Goal: Task Accomplishment & Management: Use online tool/utility

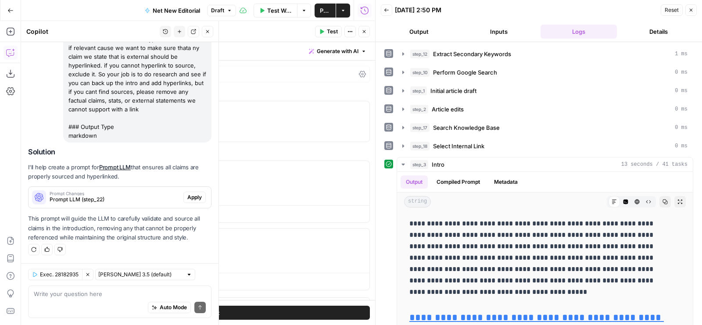
scroll to position [847, 0]
click at [190, 195] on span "Apply" at bounding box center [194, 197] width 14 height 8
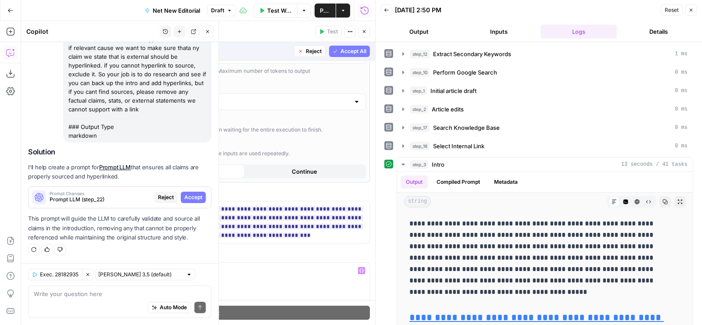
scroll to position [0, 0]
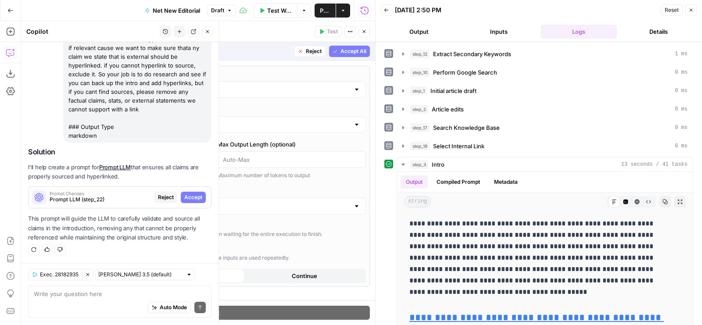
click at [353, 48] on span "Accept All" at bounding box center [353, 51] width 26 height 8
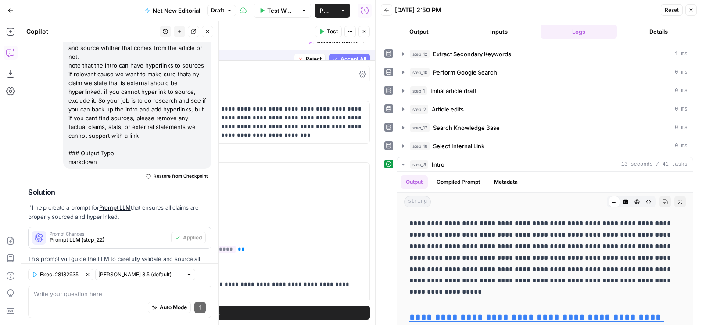
scroll to position [861, 0]
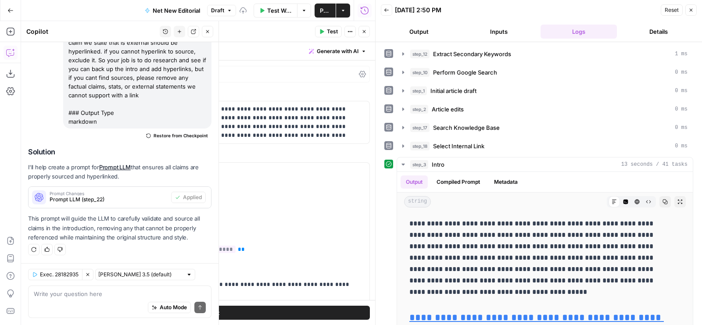
click at [332, 28] on span "Test" at bounding box center [332, 32] width 11 height 8
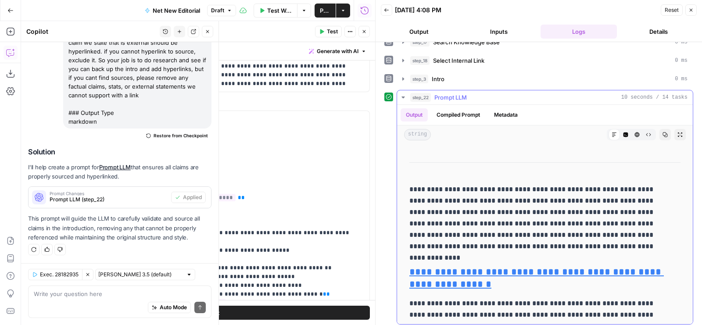
scroll to position [148, 0]
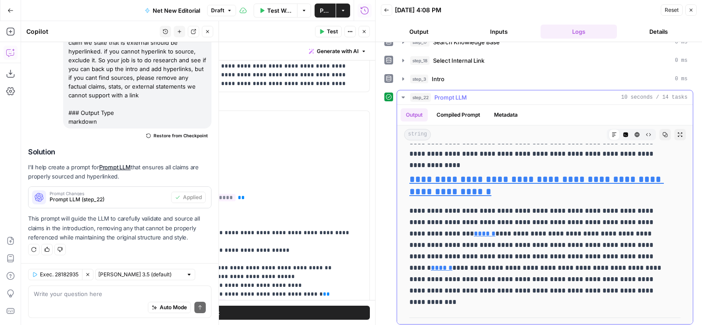
click at [499, 273] on p "**********" at bounding box center [537, 250] width 257 height 91
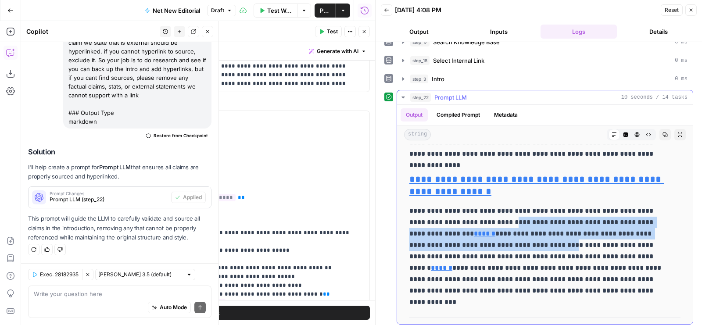
drag, startPoint x: 487, startPoint y: 215, endPoint x: 500, endPoint y: 236, distance: 25.0
click at [500, 237] on p "**********" at bounding box center [537, 250] width 257 height 91
click at [473, 219] on p "**********" at bounding box center [537, 250] width 257 height 91
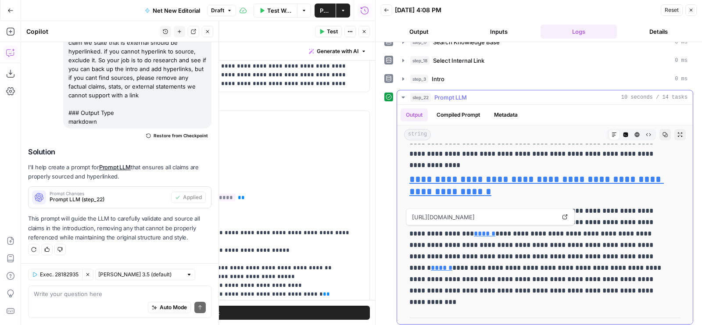
click at [495, 260] on p "**********" at bounding box center [537, 250] width 257 height 91
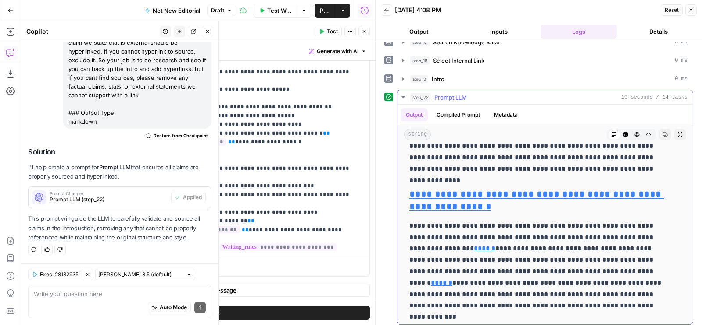
scroll to position [135, 0]
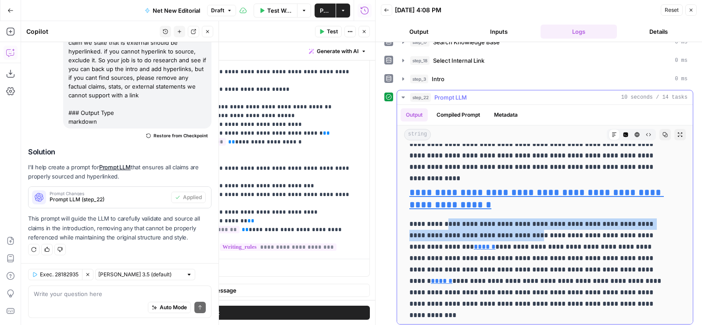
drag, startPoint x: 449, startPoint y: 222, endPoint x: 510, endPoint y: 232, distance: 62.1
click at [510, 232] on p "**********" at bounding box center [537, 263] width 257 height 91
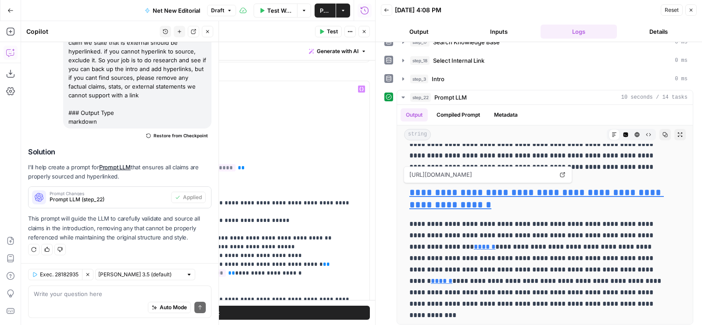
scroll to position [213, 0]
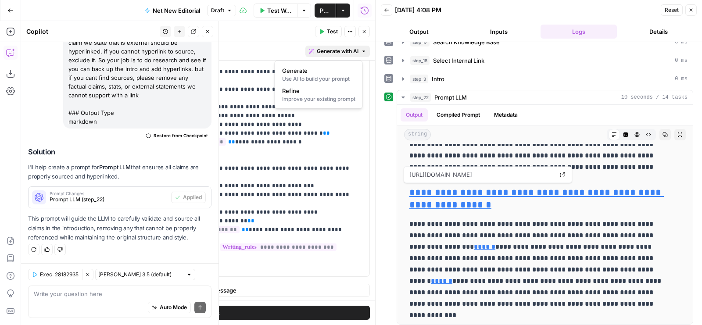
click at [343, 49] on span "Generate with AI" at bounding box center [338, 51] width 42 height 8
click at [320, 99] on div "Improve your existing prompt" at bounding box center [318, 99] width 73 height 8
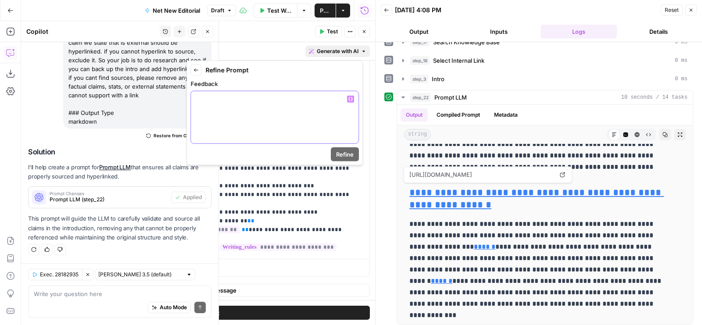
click at [312, 100] on p at bounding box center [274, 99] width 157 height 9
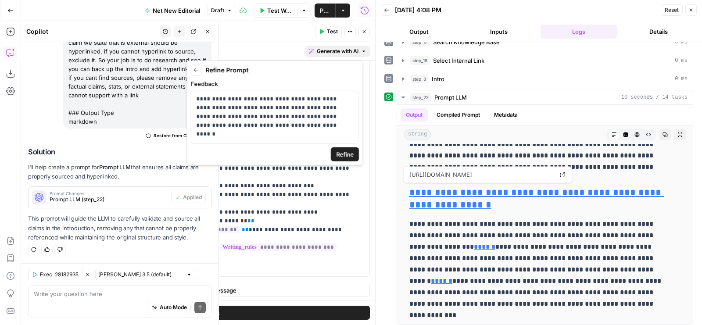
click at [338, 150] on span "Refine" at bounding box center [345, 154] width 18 height 9
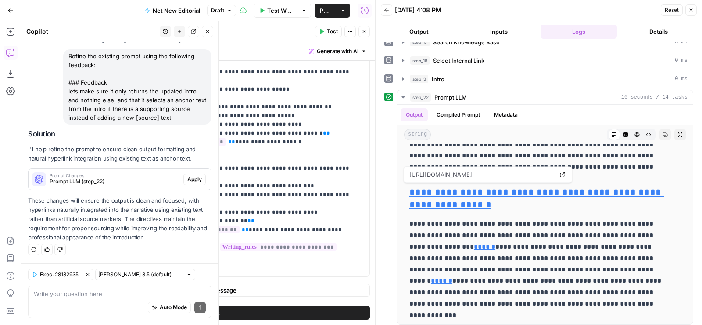
scroll to position [1059, 0]
click at [187, 183] on span "Apply" at bounding box center [194, 179] width 14 height 8
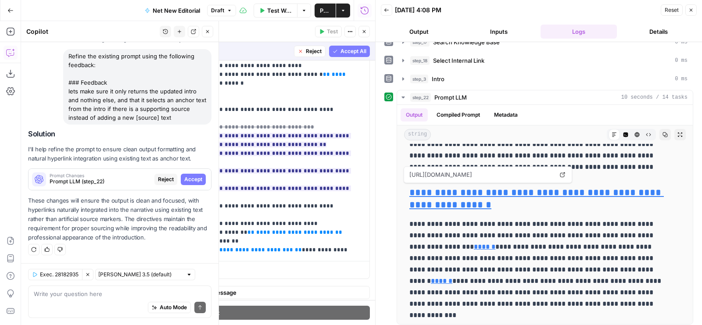
scroll to position [265, 0]
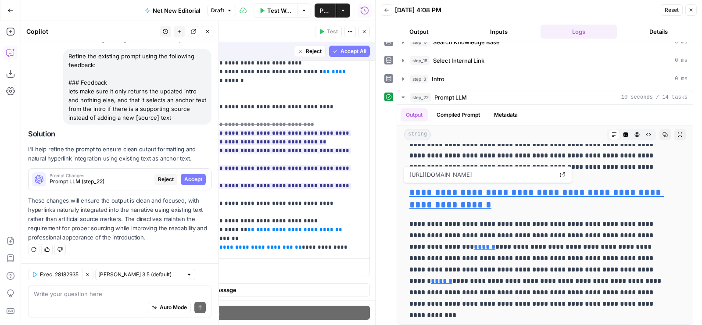
click at [344, 52] on span "Accept All" at bounding box center [353, 51] width 26 height 8
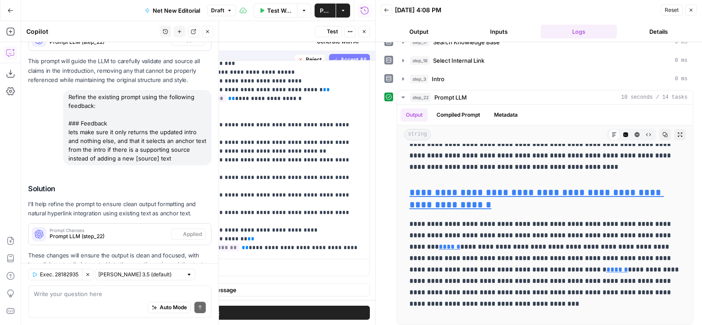
scroll to position [0, 0]
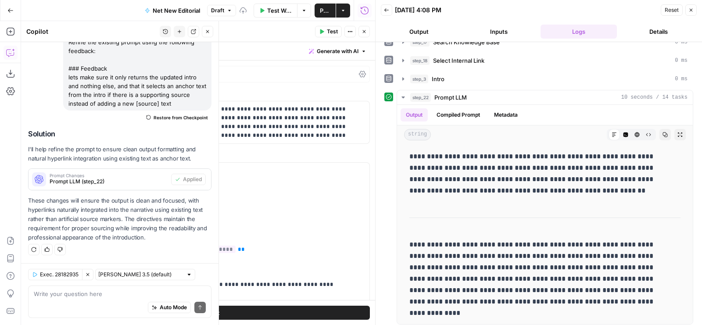
click at [68, 306] on div "Auto Mode Send" at bounding box center [120, 307] width 172 height 19
type textarea "anchor texts should be at most 4 words only"
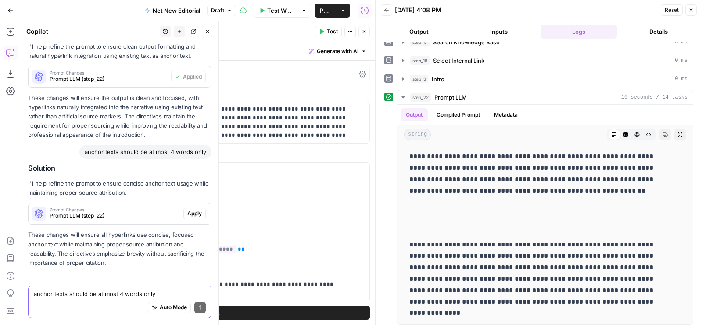
scroll to position [1200, 0]
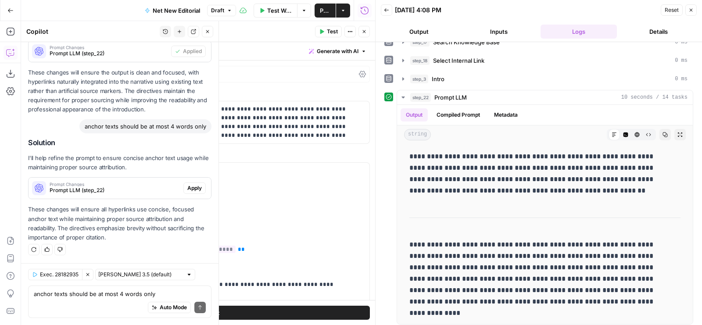
click at [191, 188] on span "Apply" at bounding box center [194, 188] width 14 height 8
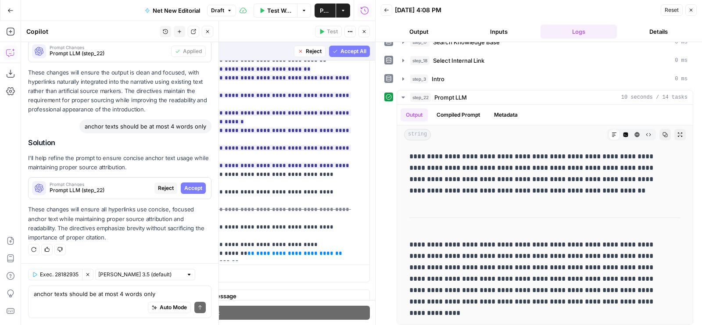
scroll to position [265, 0]
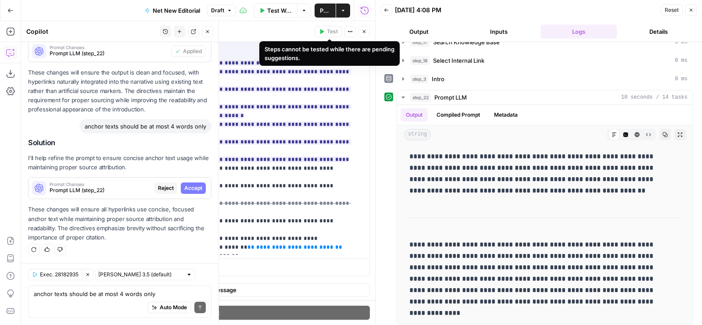
click at [335, 47] on div "Steps cannot be tested while there are pending suggestions." at bounding box center [329, 54] width 130 height 18
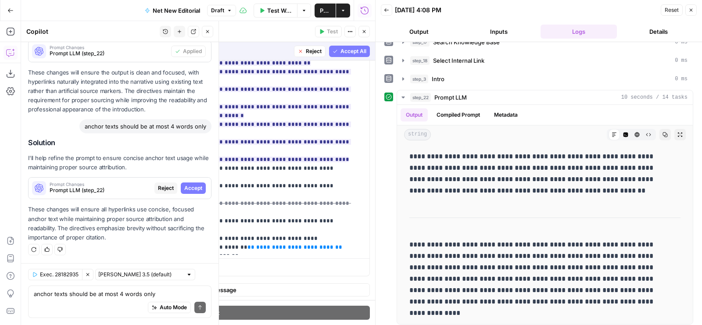
click at [336, 55] on button "Accept All" at bounding box center [349, 51] width 41 height 11
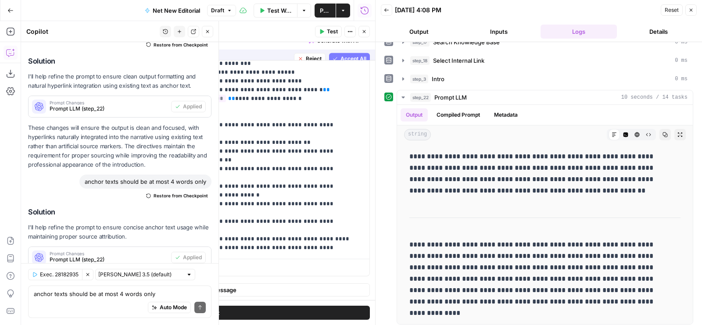
scroll to position [0, 0]
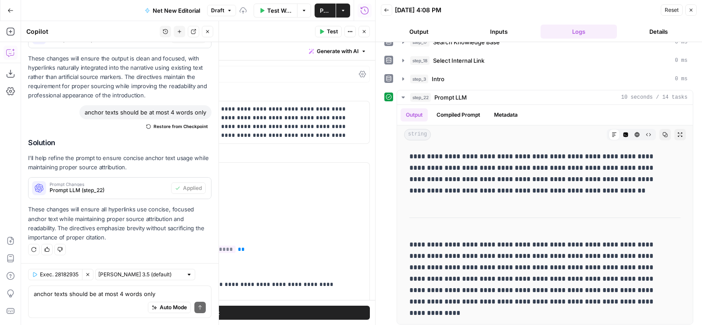
click at [335, 33] on span "Test" at bounding box center [332, 32] width 11 height 8
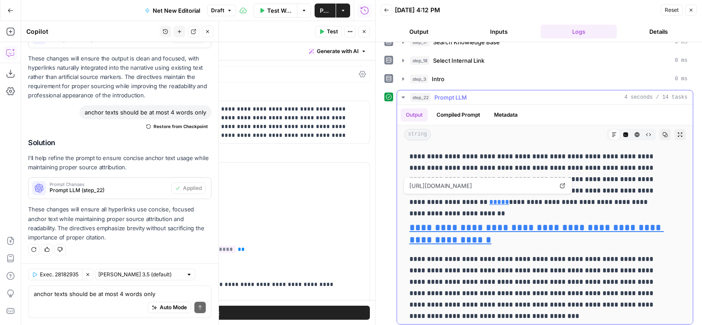
click at [489, 199] on link "*****" at bounding box center [499, 202] width 20 height 7
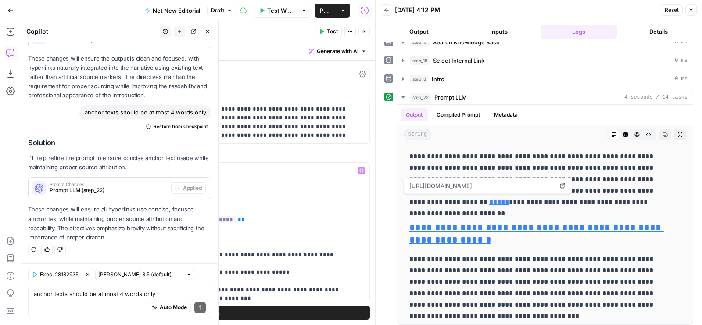
scroll to position [44, 0]
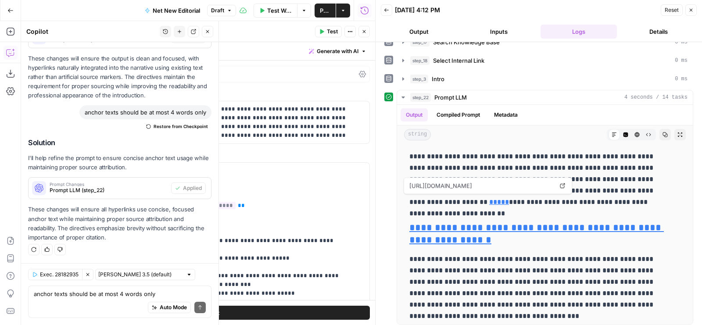
click at [48, 300] on div "Auto Mode Send" at bounding box center [120, 307] width 172 height 19
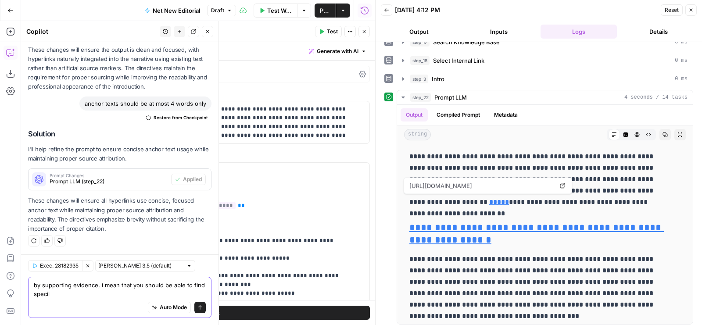
type textarea "by supporting evidence, i mean that you should be able to find speci"
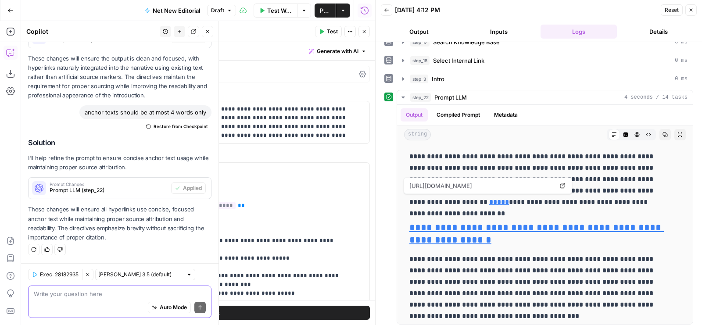
scroll to position [1214, 0]
click at [362, 36] on button "Close" at bounding box center [363, 31] width 11 height 11
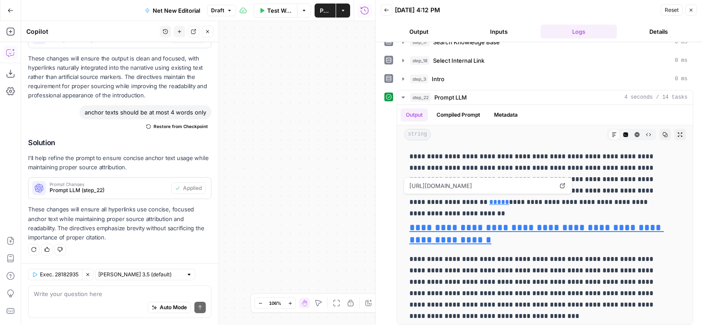
click at [209, 34] on button "Close" at bounding box center [207, 31] width 11 height 11
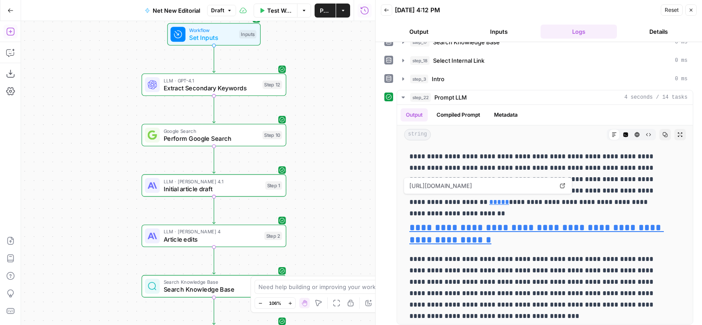
click at [10, 25] on button "Add Steps" at bounding box center [11, 32] width 14 height 14
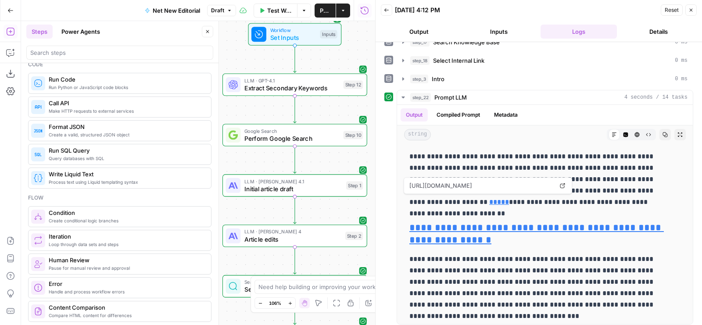
scroll to position [159, 0]
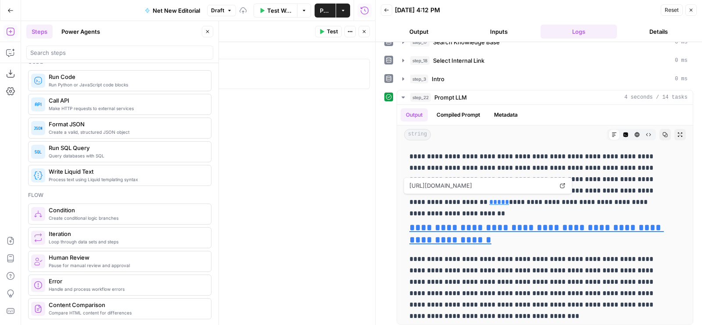
click at [187, 71] on div at bounding box center [213, 81] width 305 height 37
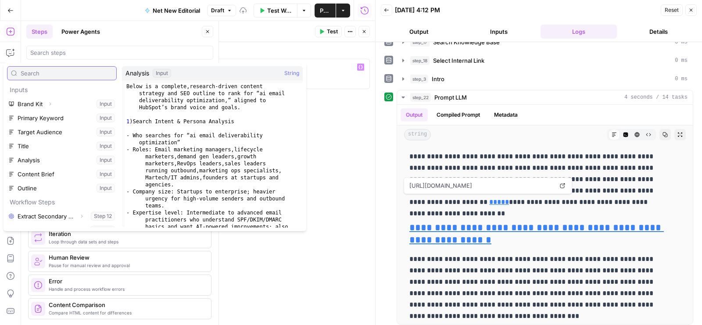
scroll to position [9, 0]
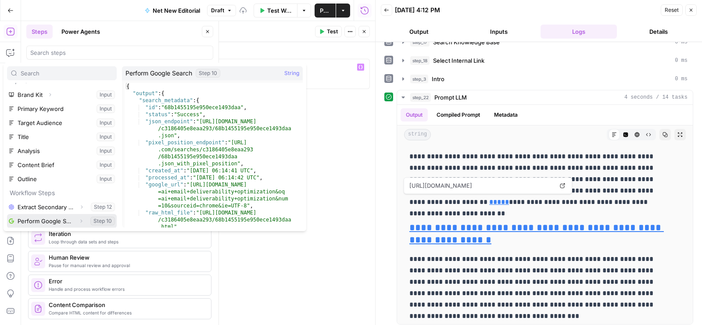
click at [78, 222] on icon "button" at bounding box center [80, 220] width 5 height 5
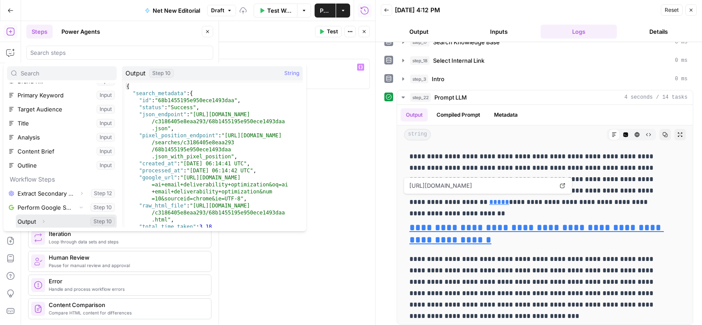
click at [43, 219] on icon "button" at bounding box center [43, 221] width 5 height 5
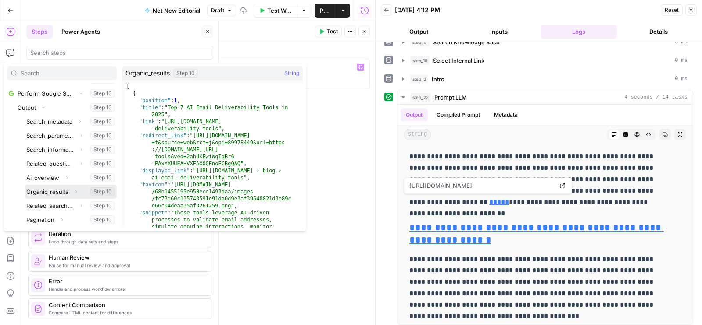
click at [53, 189] on button "Select variable Organic_results" at bounding box center [71, 192] width 92 height 14
type textarea "**********"
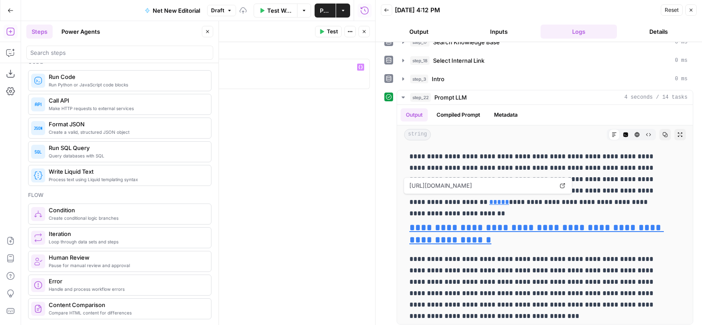
click at [367, 31] on button "Close" at bounding box center [363, 31] width 11 height 11
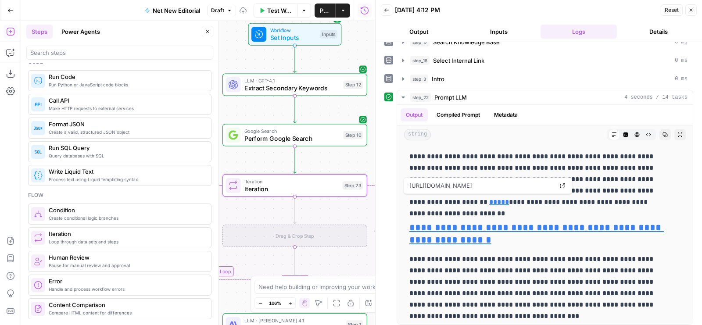
scroll to position [0, 0]
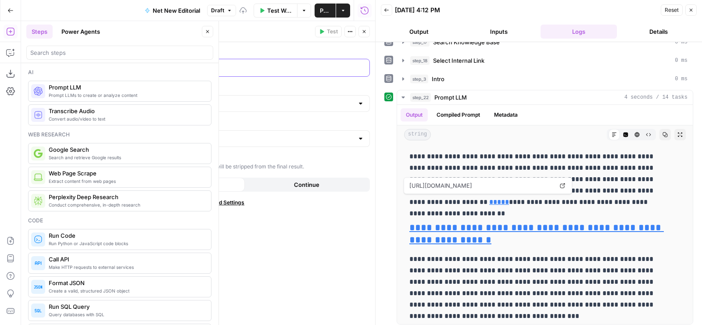
click at [138, 66] on p at bounding box center [206, 67] width 287 height 9
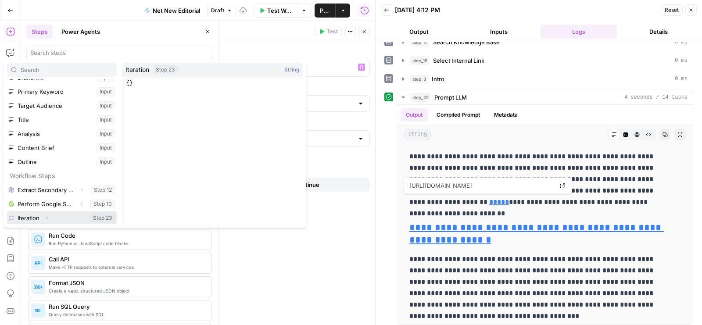
click at [49, 215] on icon "button" at bounding box center [46, 217] width 5 height 5
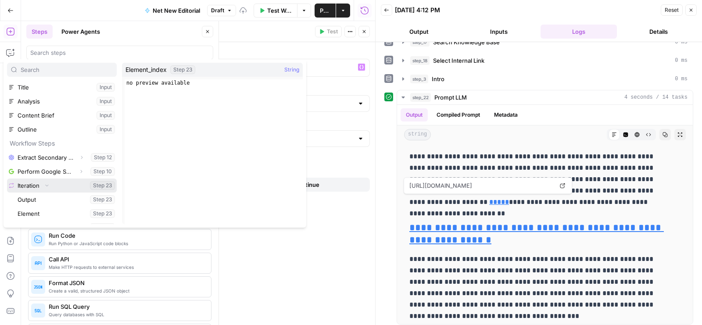
scroll to position [65, 0]
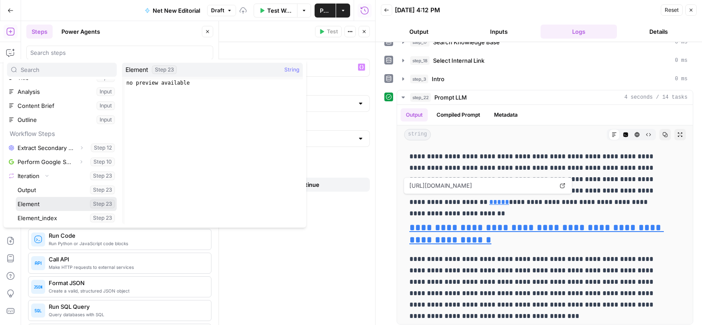
click at [43, 204] on button "Select variable Element" at bounding box center [66, 204] width 101 height 14
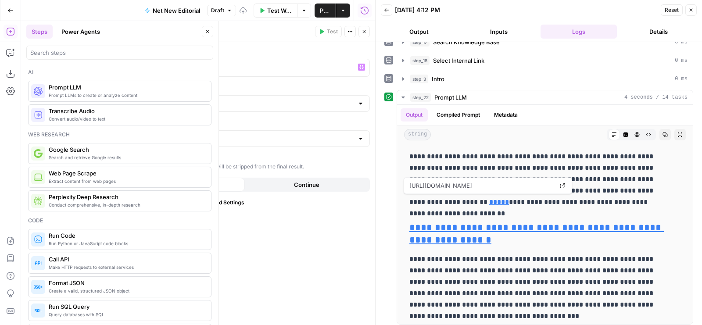
click at [366, 32] on icon "button" at bounding box center [363, 31] width 5 height 5
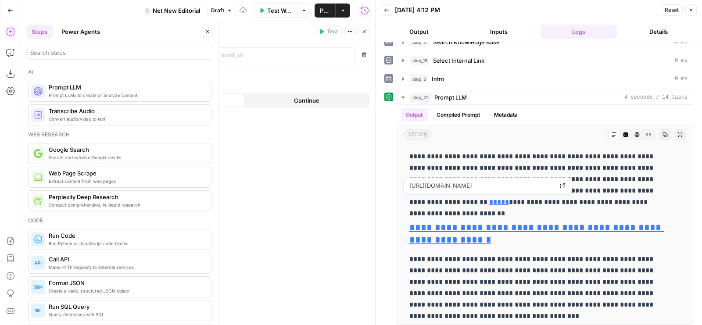
click at [172, 60] on div at bounding box center [130, 56] width 125 height 17
click at [98, 75] on span "Add variable" at bounding box center [88, 79] width 34 height 9
click at [113, 78] on p at bounding box center [130, 77] width 114 height 9
click at [293, 52] on p at bounding box center [278, 55] width 114 height 9
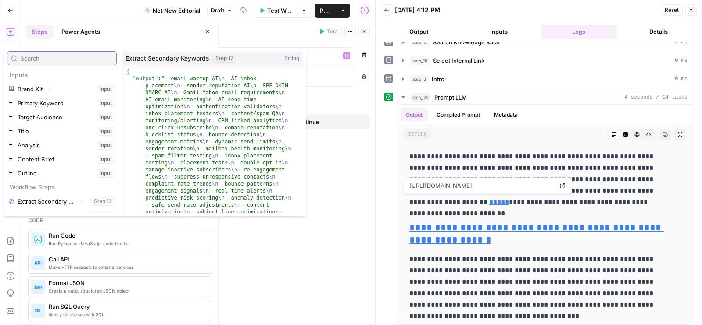
scroll to position [37, 0]
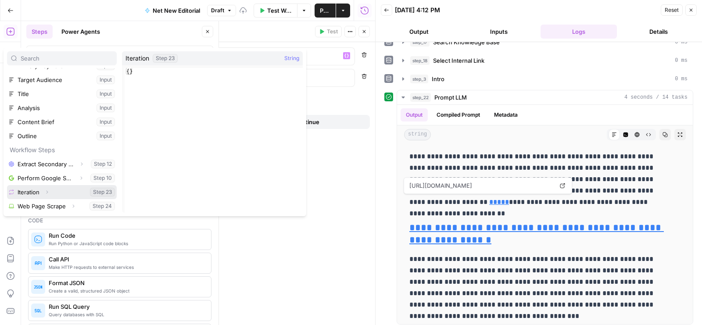
click at [46, 193] on icon "button" at bounding box center [46, 191] width 5 height 5
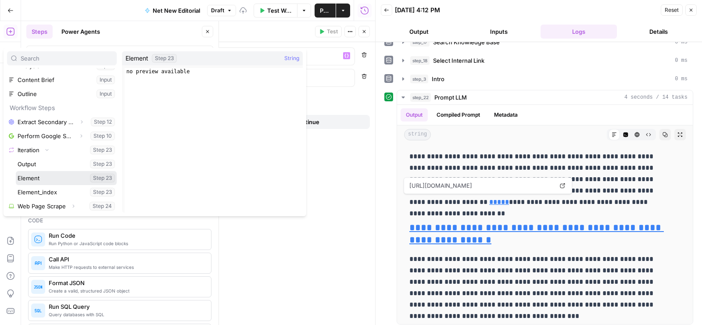
click at [43, 175] on button "Select variable Element" at bounding box center [66, 178] width 101 height 14
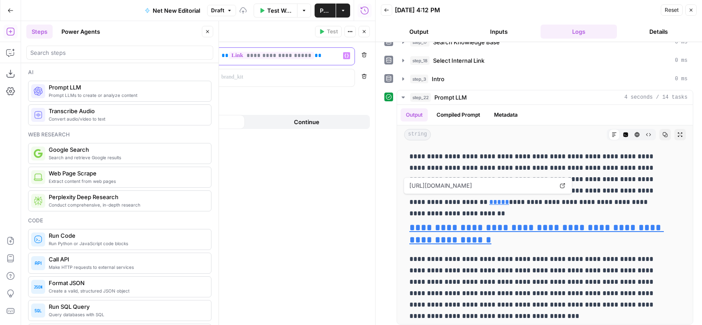
click at [257, 64] on div "**********" at bounding box center [278, 56] width 125 height 17
click at [240, 77] on p at bounding box center [278, 77] width 114 height 9
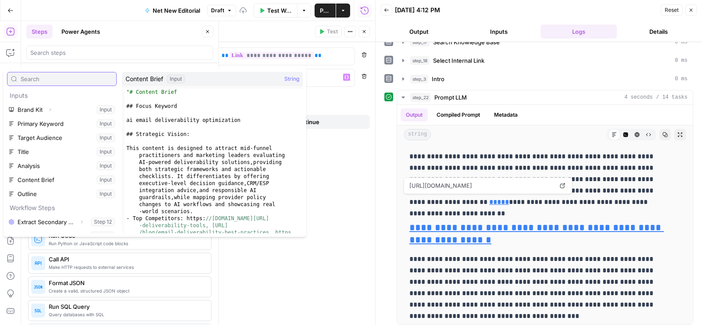
scroll to position [37, 0]
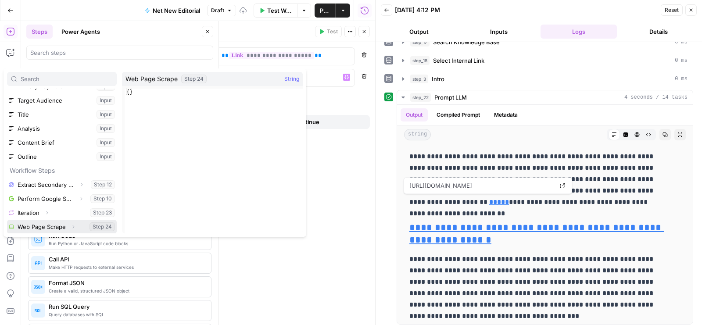
click at [75, 227] on icon "button" at bounding box center [73, 226] width 5 height 5
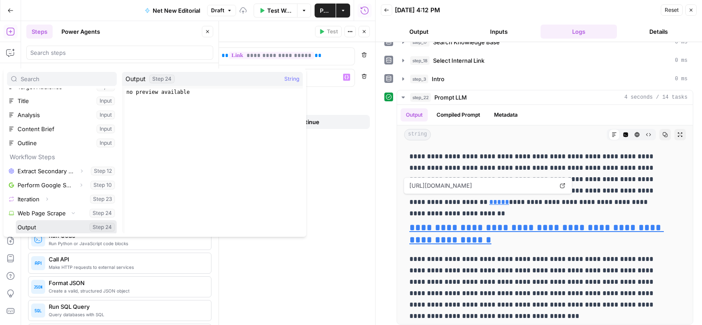
click at [57, 223] on button "Select variable Output" at bounding box center [66, 227] width 101 height 14
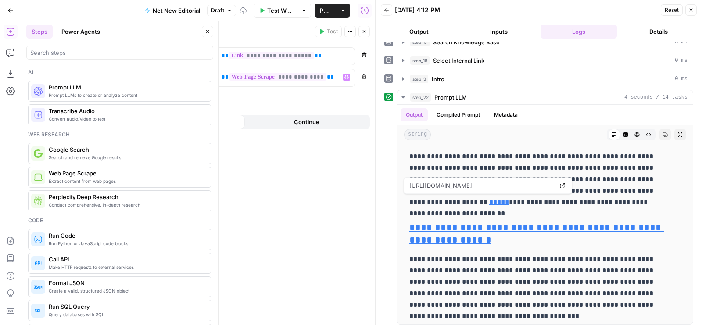
click at [365, 29] on icon "button" at bounding box center [363, 31] width 5 height 5
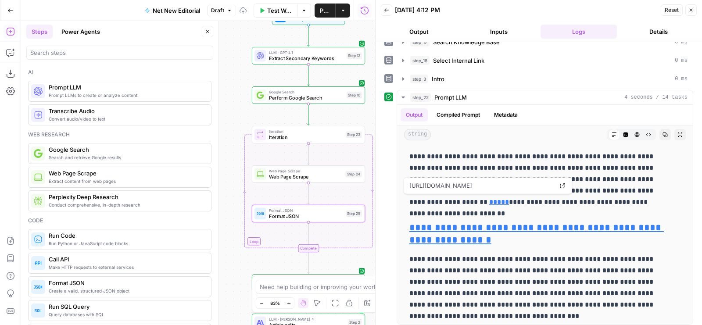
click at [208, 35] on button "Close" at bounding box center [207, 31] width 11 height 11
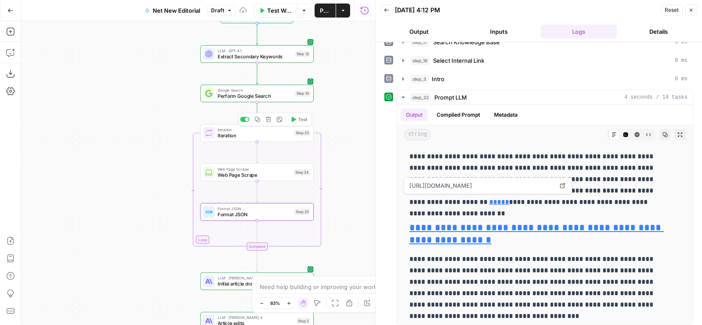
click at [304, 119] on span "Test" at bounding box center [302, 119] width 9 height 7
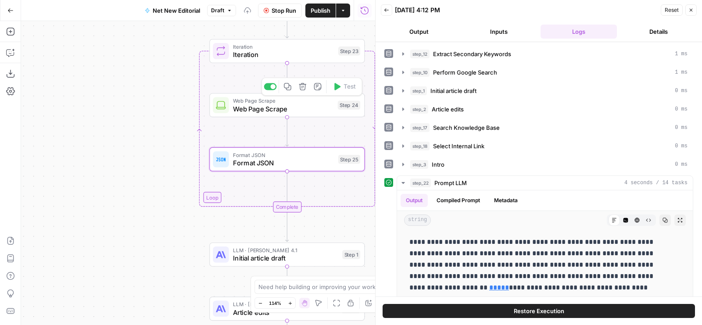
click at [234, 95] on div "Web Page Scrape Web Page Scrape Step 24 Copy step Delete step Add Note Test" at bounding box center [286, 105] width 155 height 24
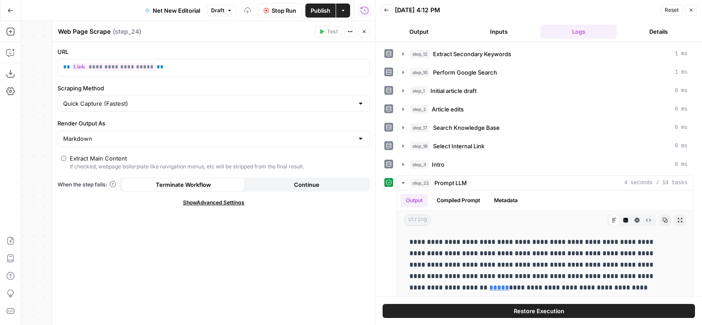
click at [366, 33] on icon "button" at bounding box center [363, 31] width 5 height 5
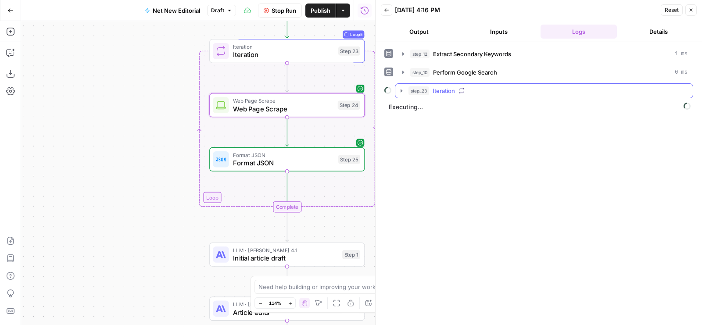
click at [486, 93] on div "step_23 Iteration" at bounding box center [547, 90] width 279 height 9
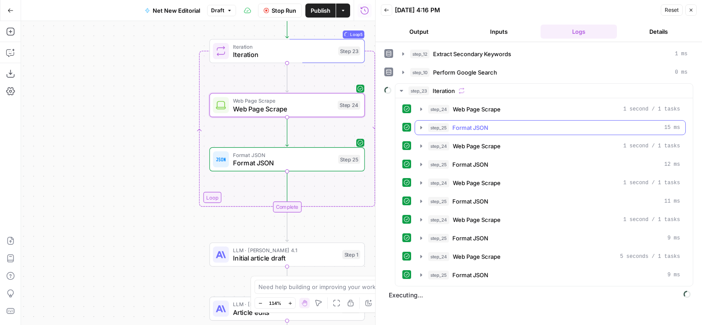
click at [490, 124] on div "step_25 Format JSON 15 ms" at bounding box center [554, 127] width 252 height 9
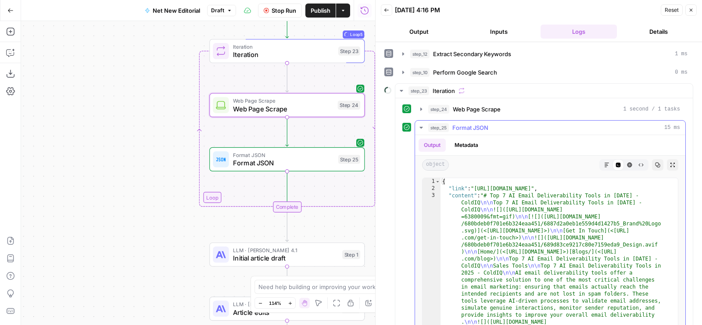
click at [490, 124] on div "step_25 Format JSON 15 ms" at bounding box center [554, 127] width 252 height 9
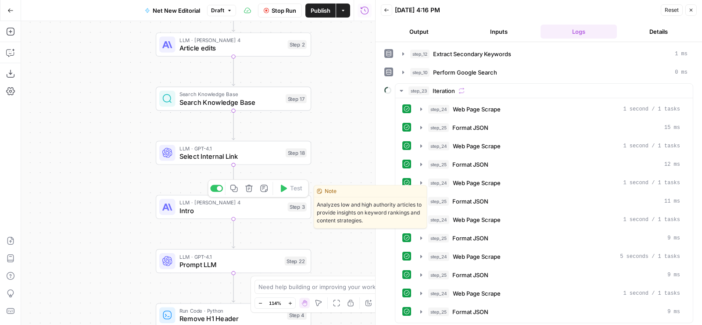
click at [182, 208] on span "Intro" at bounding box center [231, 210] width 104 height 10
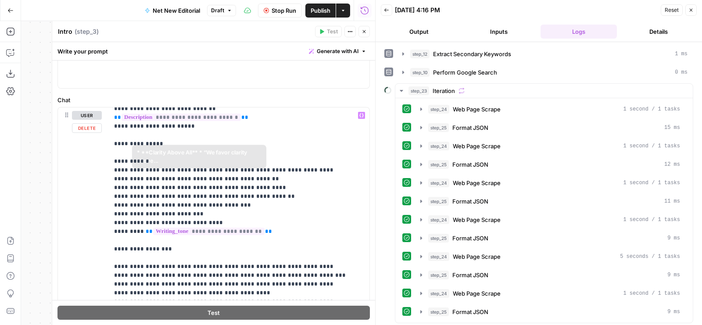
scroll to position [221, 0]
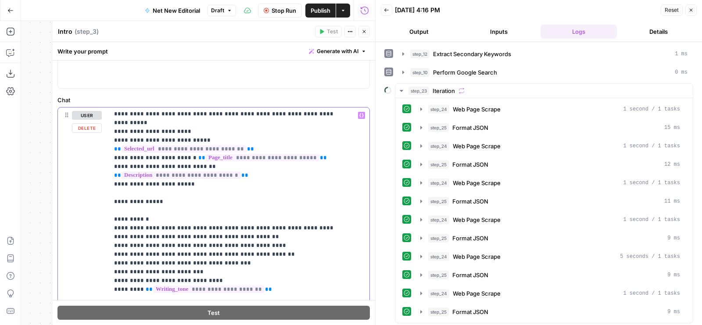
click at [267, 192] on p "**********" at bounding box center [232, 258] width 236 height 737
type input "search"
click at [366, 26] on button "Close" at bounding box center [363, 31] width 11 height 11
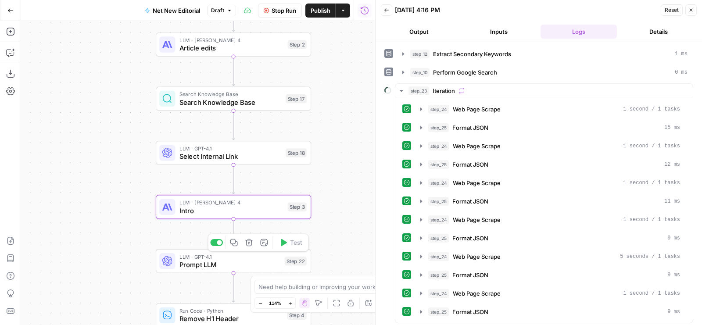
click at [197, 266] on span "Prompt LLM" at bounding box center [229, 265] width 101 height 10
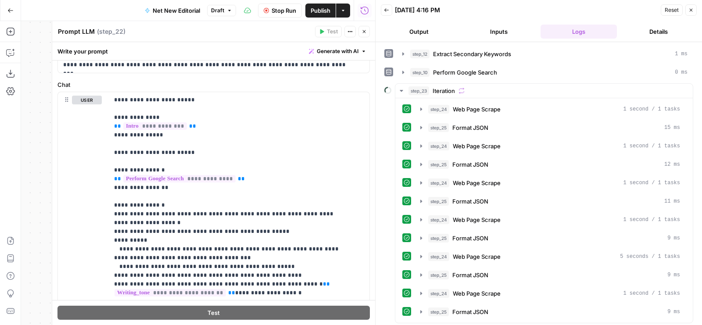
scroll to position [80, 0]
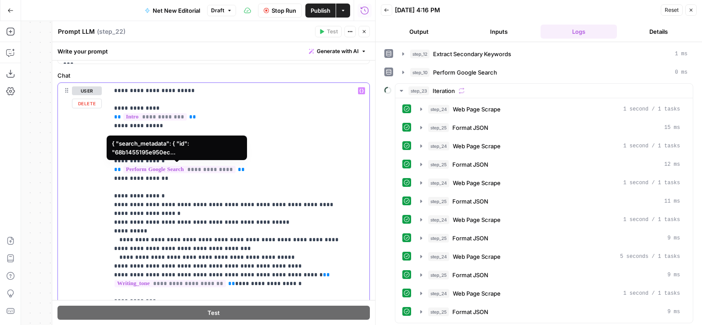
drag, startPoint x: 250, startPoint y: 166, endPoint x: 114, endPoint y: 168, distance: 136.8
click at [114, 168] on p "**********" at bounding box center [232, 296] width 236 height 421
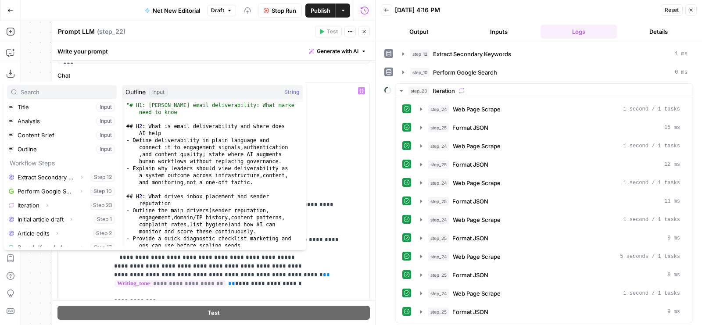
scroll to position [93, 0]
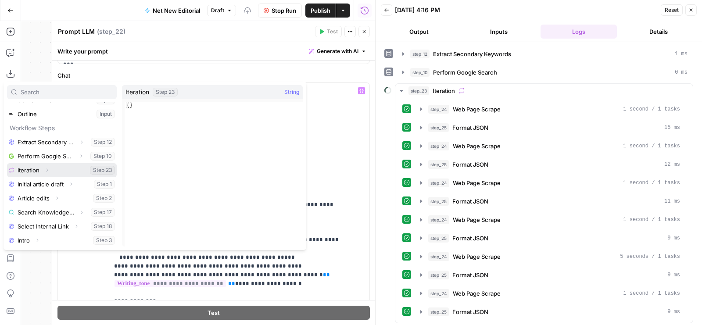
click at [62, 170] on button "Select variable Iteration" at bounding box center [62, 170] width 110 height 14
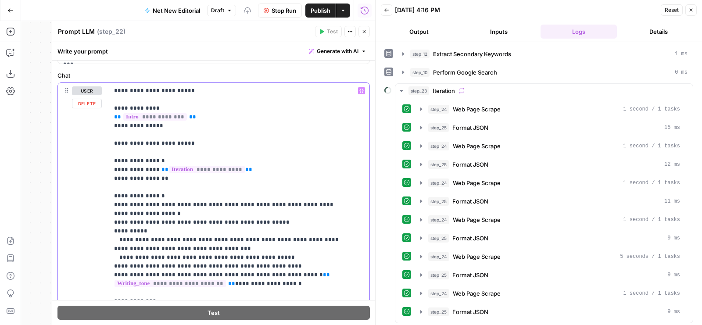
click at [161, 168] on span "**" at bounding box center [164, 170] width 7 height 6
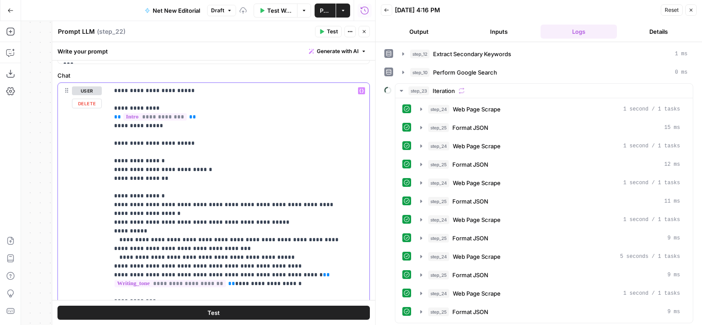
click at [208, 168] on p "**********" at bounding box center [232, 296] width 236 height 421
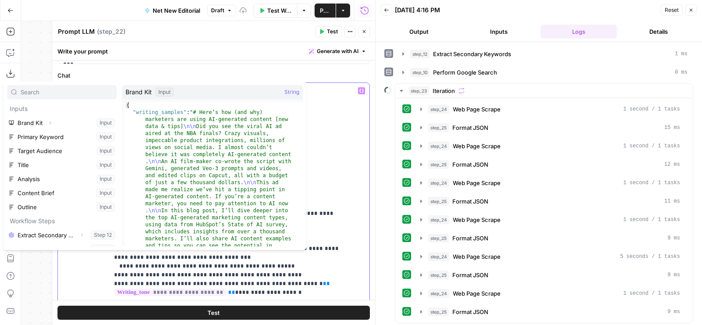
click at [334, 135] on p "**********" at bounding box center [232, 301] width 236 height 430
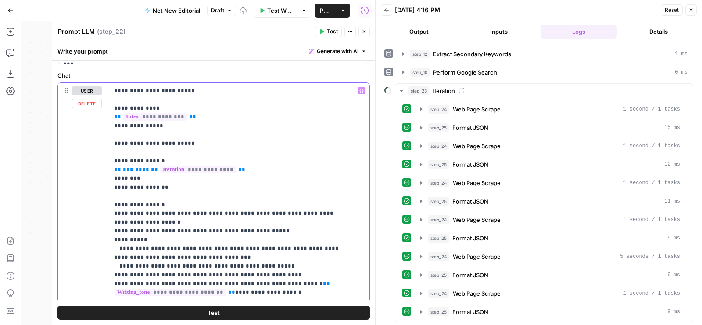
click at [139, 179] on p "**********" at bounding box center [232, 301] width 236 height 430
drag, startPoint x: 160, startPoint y: 176, endPoint x: 111, endPoint y: 175, distance: 49.6
click at [111, 175] on div "**********" at bounding box center [239, 261] width 260 height 357
copy p "***** ** ********* **"
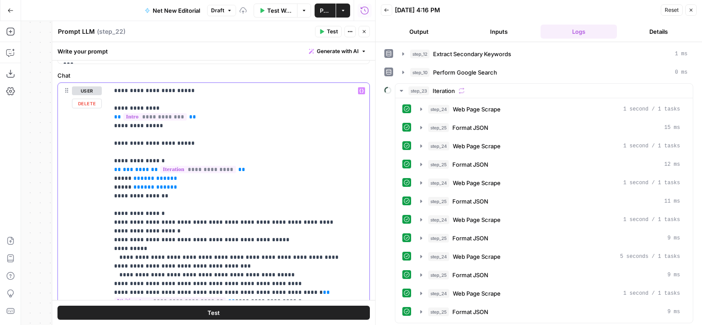
click at [116, 187] on p "**********" at bounding box center [232, 305] width 236 height 439
click at [160, 185] on span "*********" at bounding box center [164, 187] width 30 height 6
click at [142, 186] on span "**" at bounding box center [145, 187] width 7 height 6
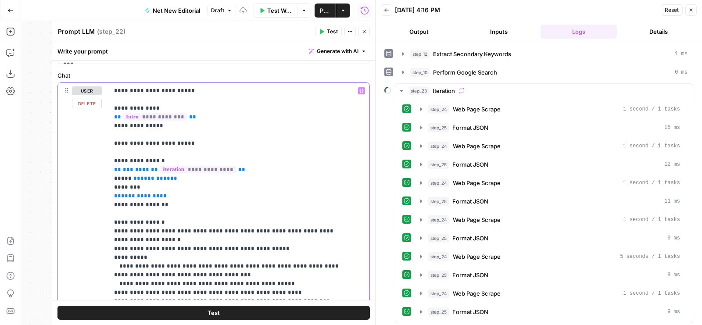
click at [165, 197] on p "**********" at bounding box center [232, 309] width 236 height 447
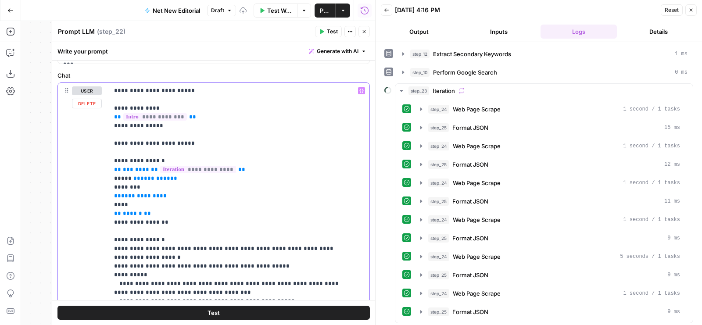
click at [203, 194] on p "**********" at bounding box center [232, 318] width 236 height 465
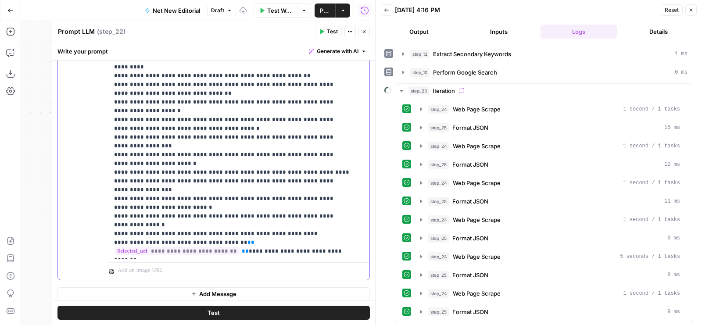
scroll to position [265, 0]
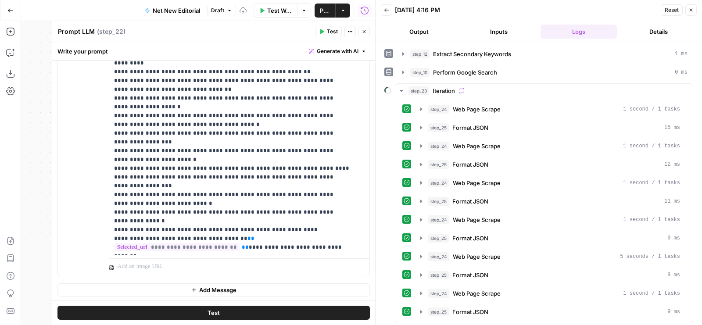
click at [361, 37] on button "Close" at bounding box center [363, 31] width 11 height 11
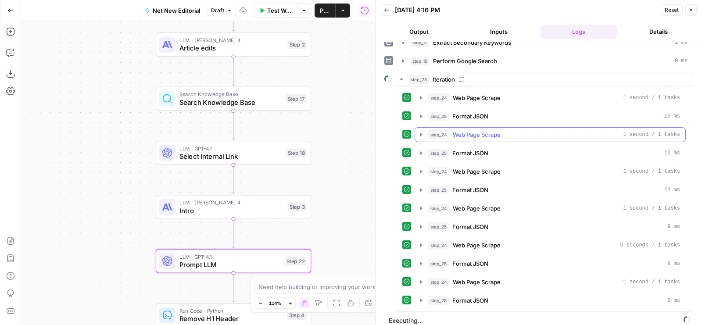
scroll to position [0, 0]
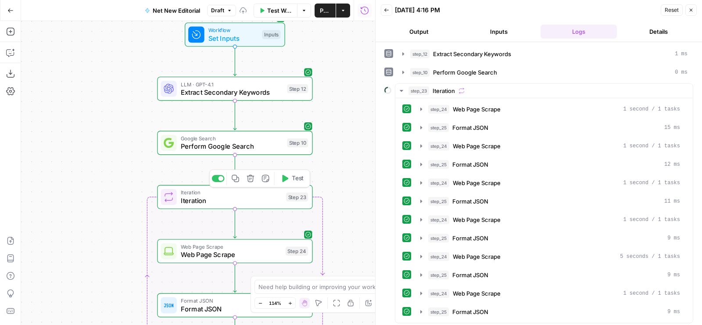
click at [256, 201] on span "Iteration" at bounding box center [231, 201] width 101 height 10
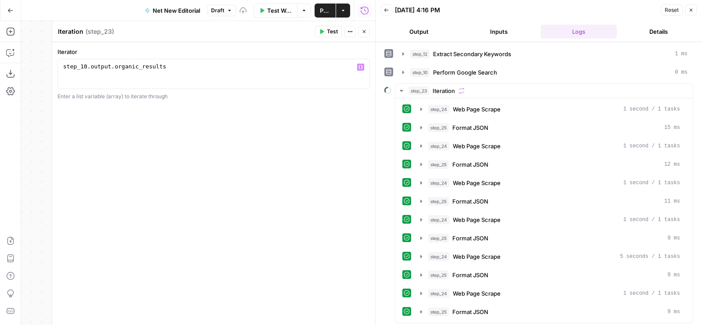
click at [219, 65] on div "step_10 . output . organic_results" at bounding box center [213, 81] width 305 height 37
click at [193, 61] on div "**********" at bounding box center [213, 74] width 312 height 30
click at [193, 65] on div "step_10 . output . organic_results slice ( o , 5 )" at bounding box center [213, 81] width 305 height 37
type textarea "**********"
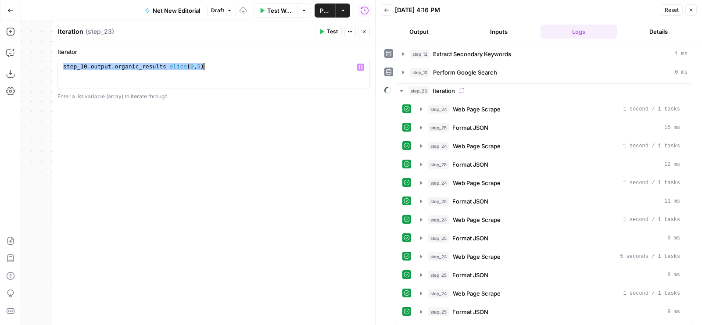
click at [216, 105] on div "**********" at bounding box center [213, 183] width 323 height 283
click at [217, 75] on div "step_10 . output . organic_results slice ( 0 , 5 )" at bounding box center [213, 81] width 305 height 37
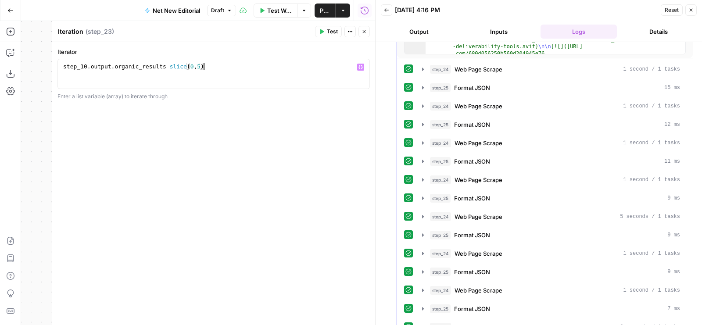
scroll to position [360, 0]
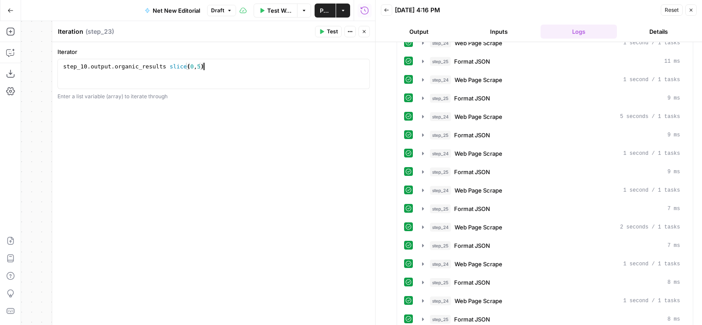
click at [220, 67] on div "step_10 . output . organic_results slice ( 0 , 5 )" at bounding box center [213, 81] width 305 height 37
paste textarea
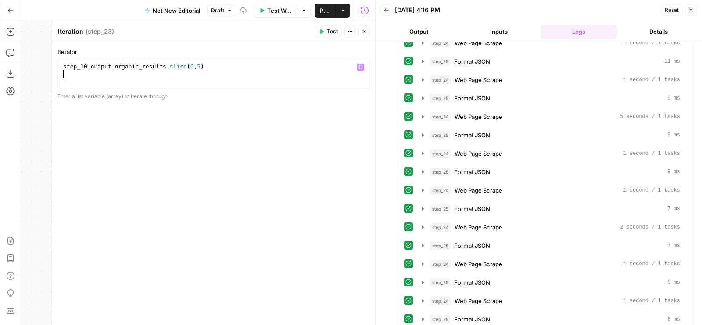
type textarea "**********"
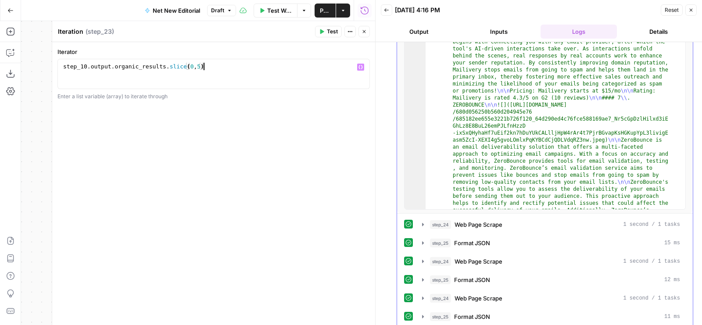
scroll to position [939, 0]
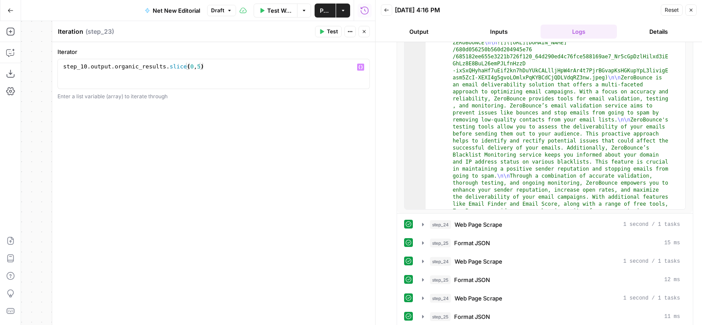
click at [324, 26] on button "Test" at bounding box center [328, 31] width 27 height 11
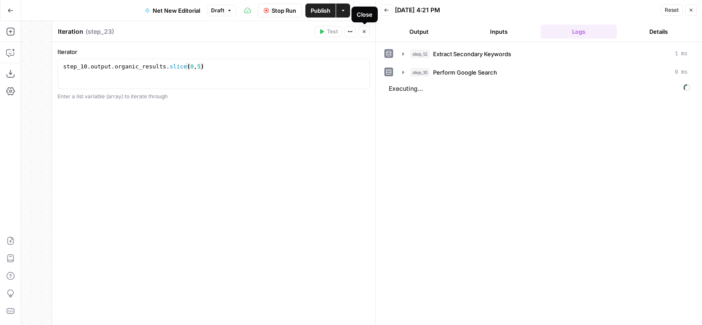
click at [364, 31] on icon "button" at bounding box center [364, 31] width 3 height 3
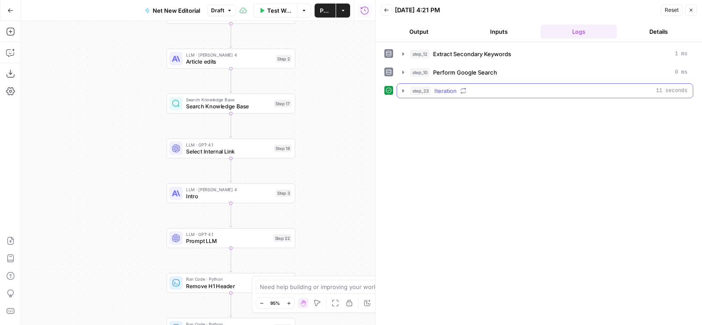
click at [426, 90] on span "step_23" at bounding box center [420, 90] width 21 height 9
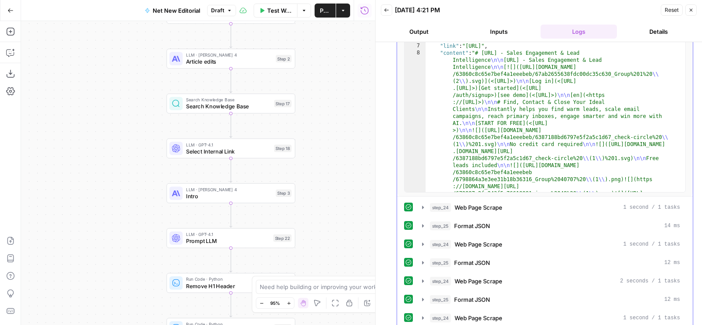
scroll to position [2709, 0]
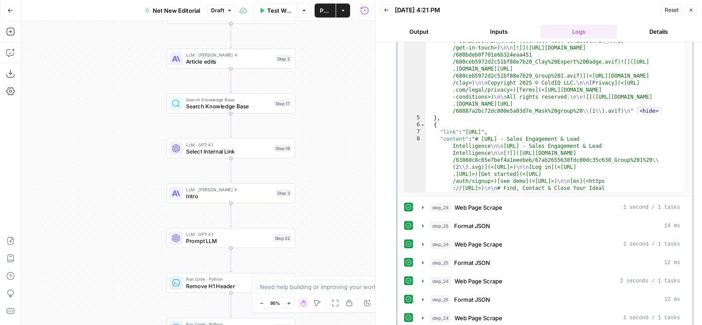
type textarea "**********"
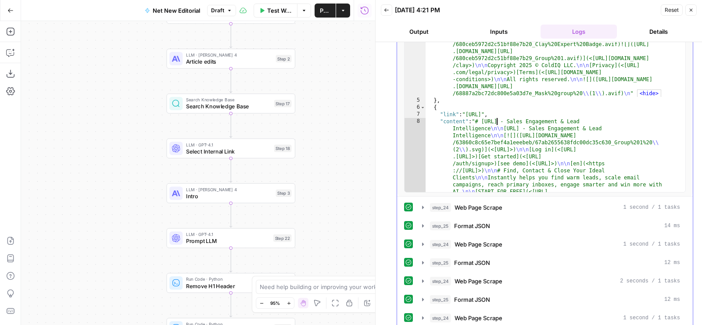
scroll to position [2725, 0]
click at [277, 227] on button "Test" at bounding box center [278, 222] width 26 height 11
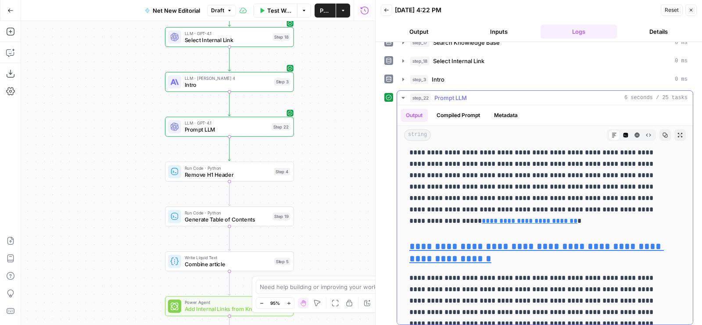
scroll to position [0, 0]
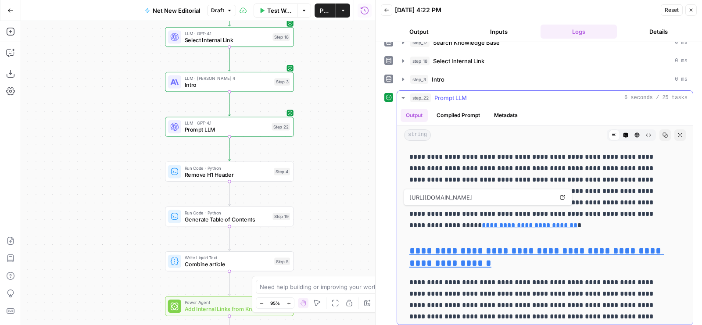
click at [620, 219] on p "**********" at bounding box center [537, 191] width 257 height 80
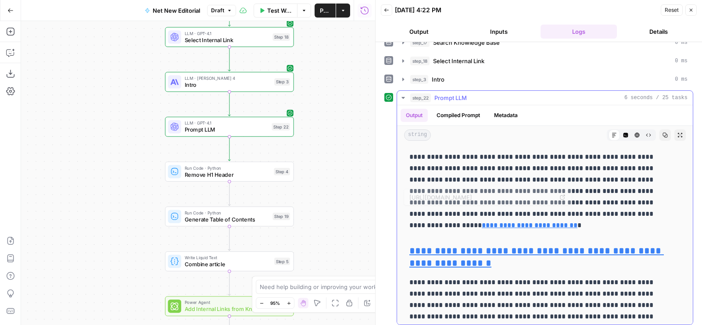
click at [616, 204] on p "**********" at bounding box center [537, 191] width 257 height 80
click at [577, 222] on link "**********" at bounding box center [529, 225] width 96 height 7
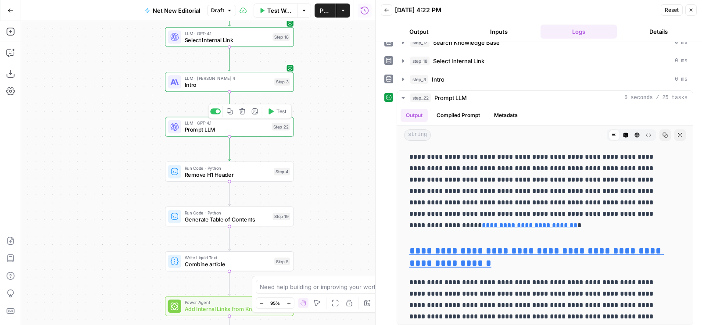
click at [189, 121] on span "LLM · GPT-4.1" at bounding box center [227, 123] width 84 height 7
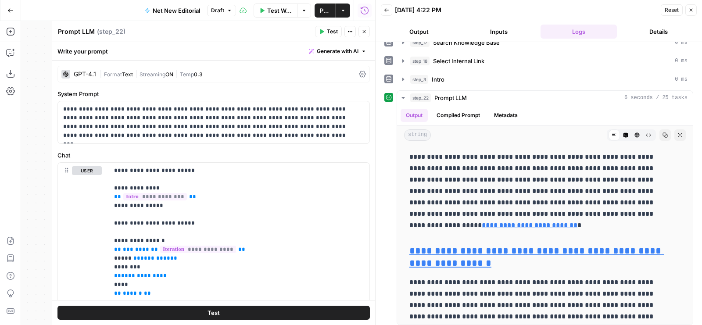
click at [324, 48] on span "Generate with AI" at bounding box center [338, 51] width 42 height 8
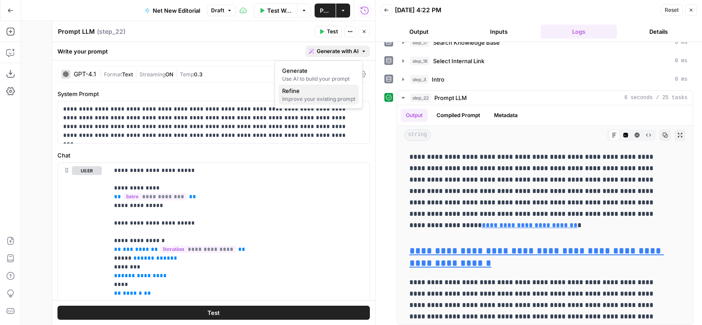
click at [321, 99] on div "Improve your existing prompt" at bounding box center [318, 99] width 73 height 8
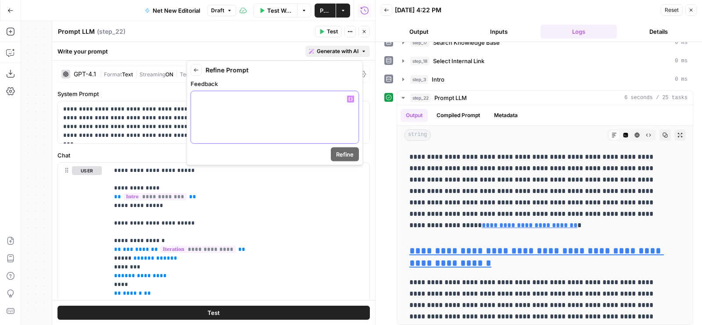
click at [325, 96] on p at bounding box center [274, 99] width 157 height 9
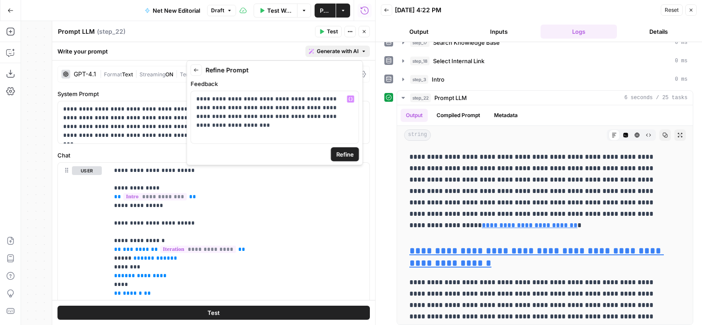
click at [354, 150] on button "Refine" at bounding box center [345, 154] width 28 height 14
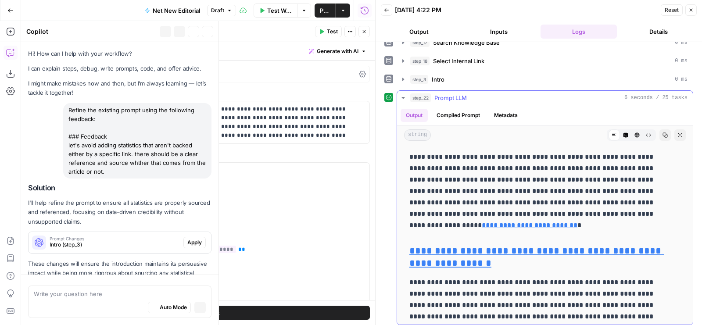
scroll to position [1200, 0]
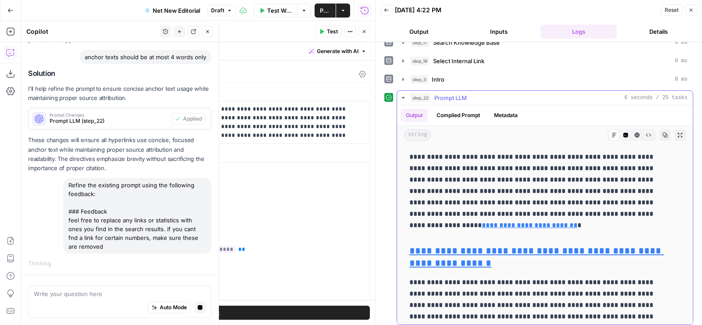
click at [451, 110] on button "Compiled Prompt" at bounding box center [458, 115] width 54 height 13
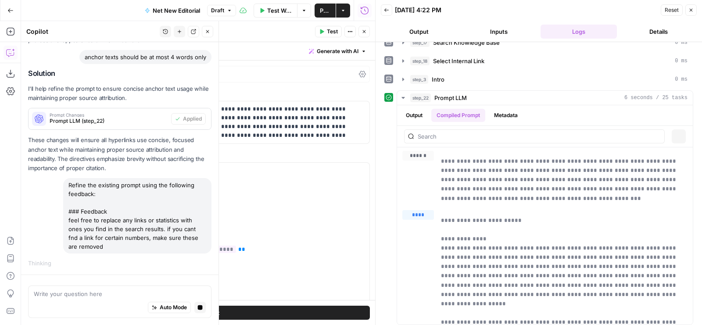
scroll to position [0, 0]
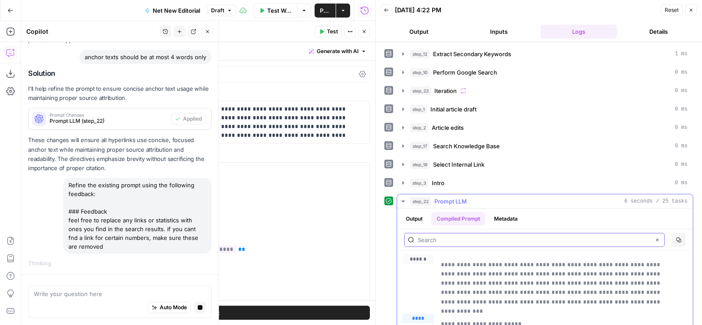
click at [461, 235] on input "text" at bounding box center [533, 239] width 232 height 9
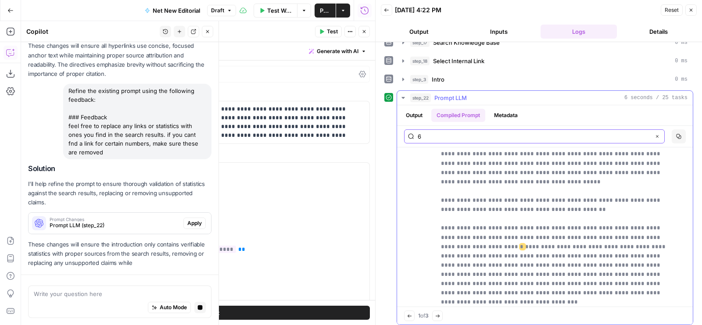
scroll to position [1303, 0]
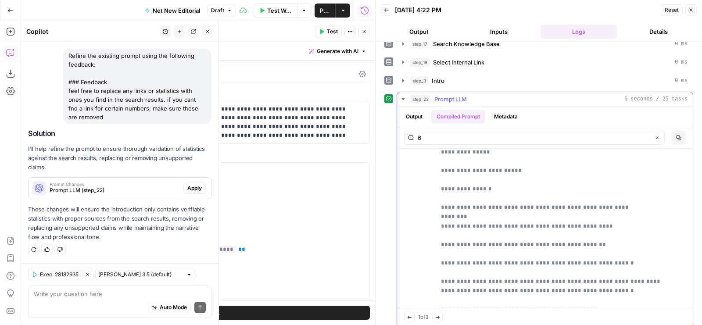
scroll to position [282, 0]
click at [531, 133] on input "6" at bounding box center [533, 137] width 232 height 9
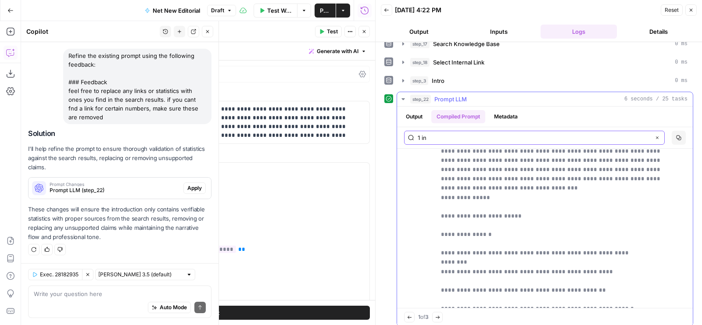
scroll to position [222, 0]
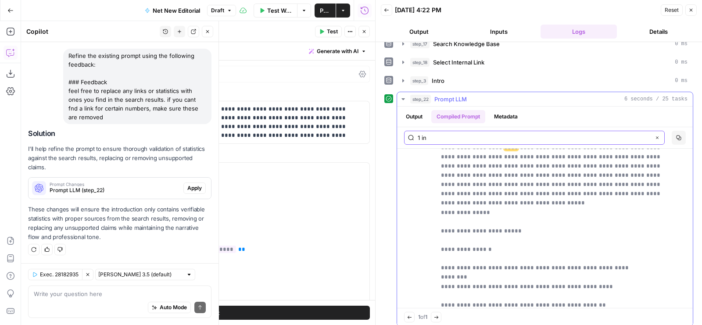
type input "1 in"
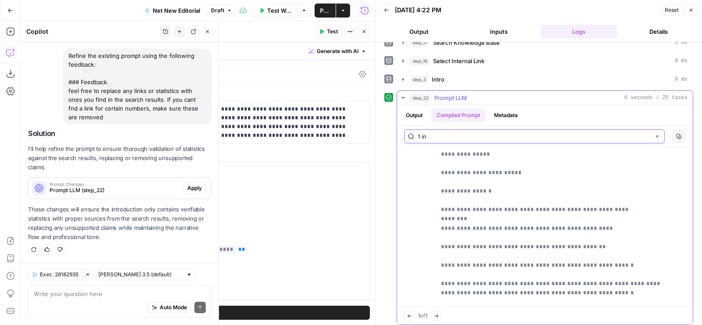
scroll to position [285, 0]
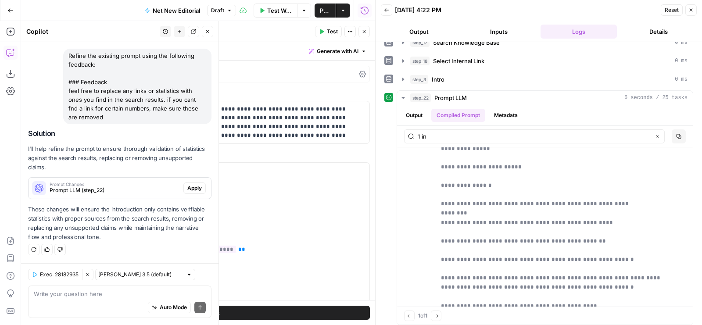
click at [187, 190] on span "Apply" at bounding box center [194, 188] width 14 height 8
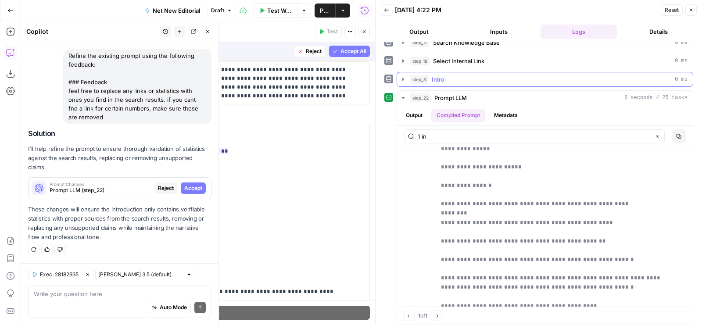
scroll to position [0, 0]
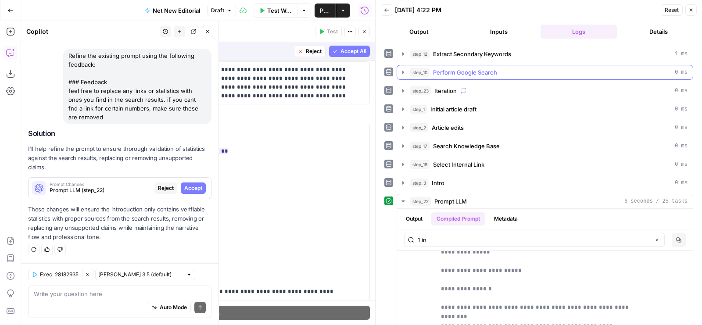
click at [472, 71] on span "Perform Google Search" at bounding box center [465, 72] width 64 height 9
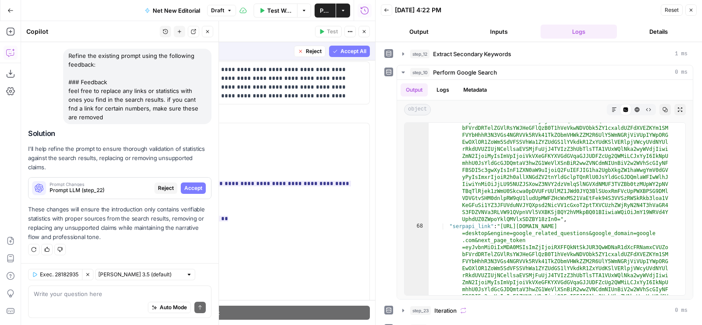
click at [341, 52] on span "Accept All" at bounding box center [353, 51] width 26 height 8
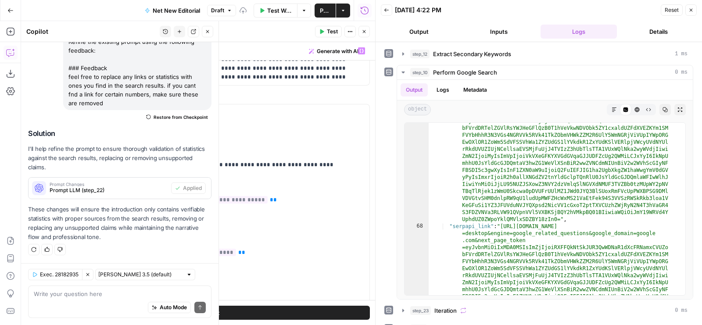
scroll to position [90, 0]
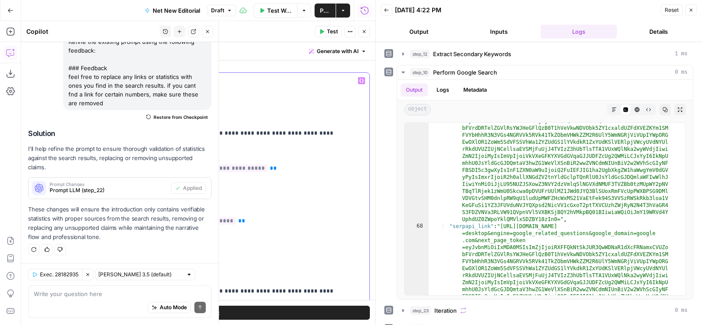
drag, startPoint x: 193, startPoint y: 194, endPoint x: 89, endPoint y: 162, distance: 108.6
click at [89, 162] on div "**********" at bounding box center [213, 262] width 311 height 378
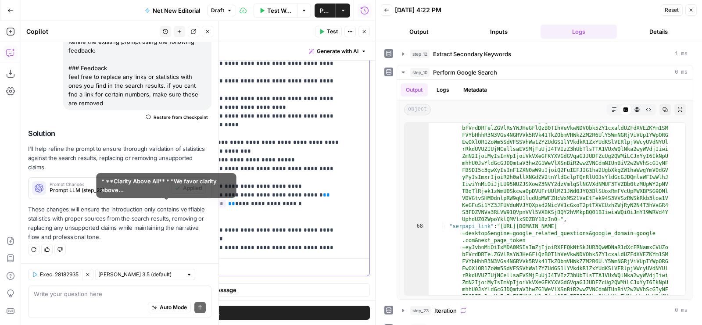
scroll to position [0, 0]
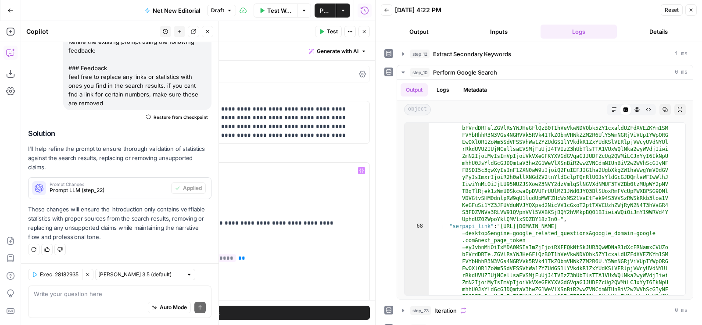
click at [331, 31] on span "Test" at bounding box center [332, 32] width 11 height 8
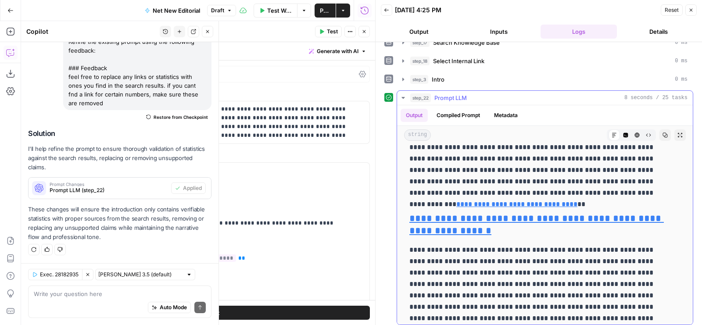
scroll to position [73, 0]
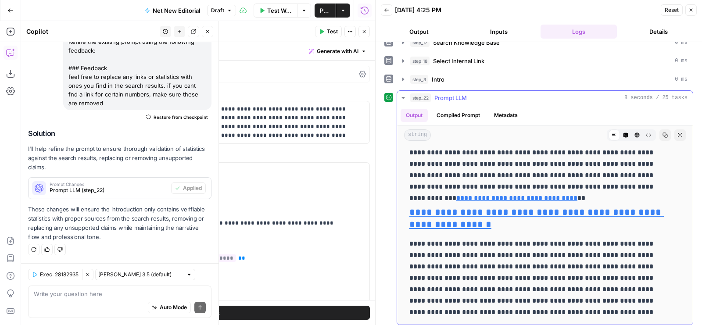
click at [620, 131] on button "Code Editor" at bounding box center [625, 134] width 11 height 11
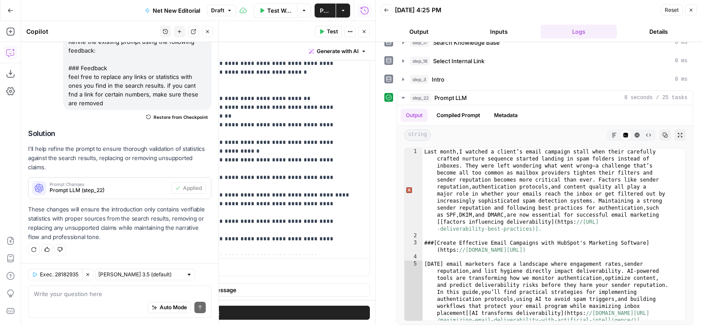
scroll to position [246, 0]
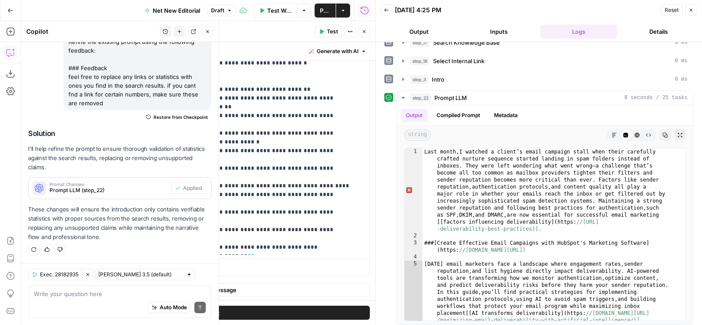
click at [64, 305] on div "Auto Mode Send" at bounding box center [120, 307] width 172 height 19
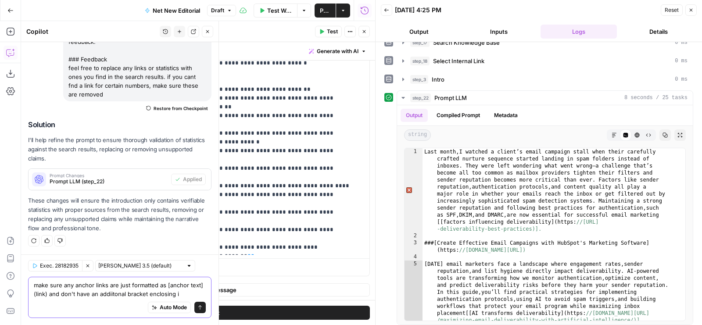
type textarea "make sure any anchor links are just formatted as [anchor text](link) and don't …"
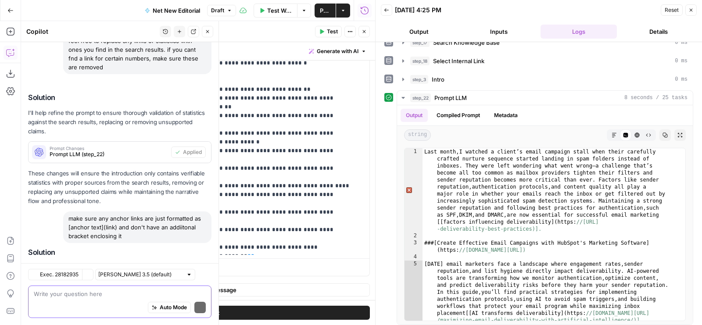
scroll to position [1571, 0]
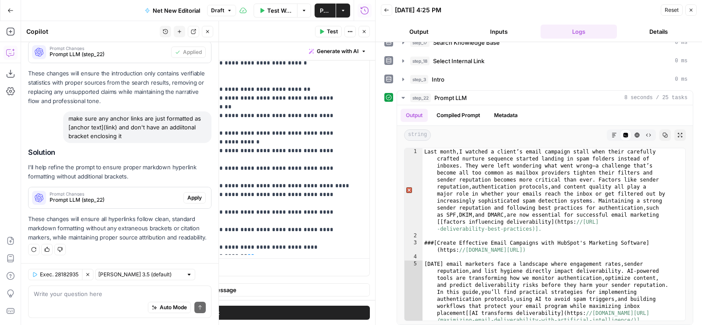
click at [187, 194] on span "Apply" at bounding box center [194, 198] width 14 height 8
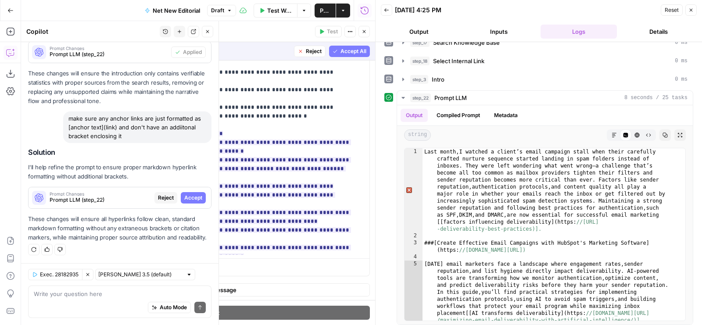
scroll to position [190, 0]
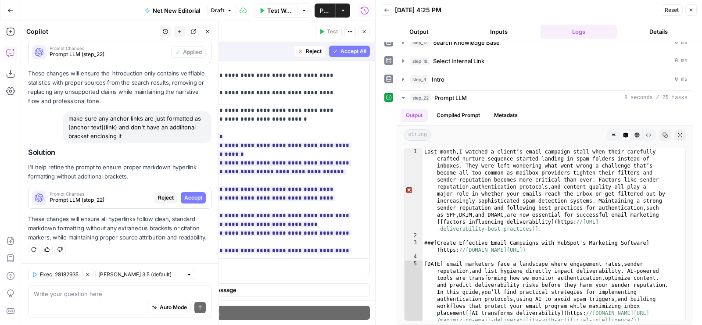
click at [333, 55] on button "Accept All" at bounding box center [349, 51] width 41 height 11
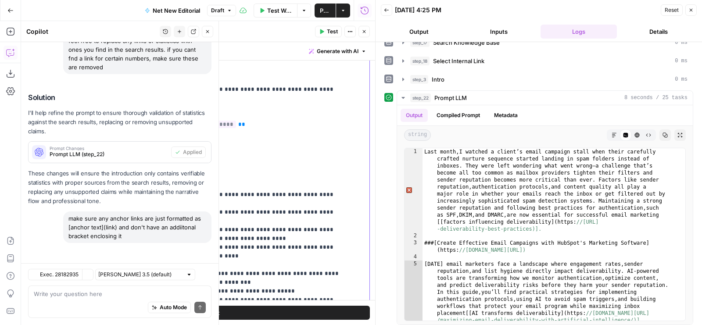
scroll to position [1585, 0]
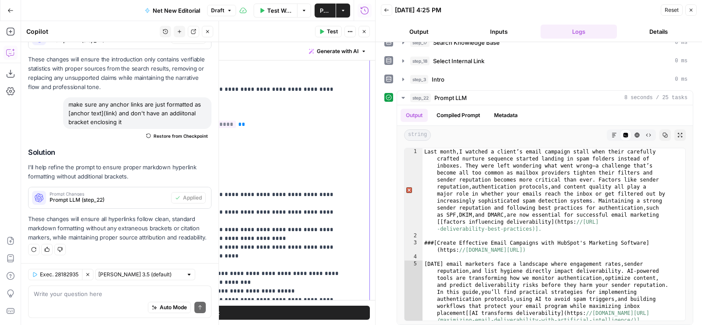
drag, startPoint x: 176, startPoint y: 111, endPoint x: 91, endPoint y: 111, distance: 85.1
click at [91, 111] on div "**********" at bounding box center [213, 218] width 311 height 378
copy p "**********"
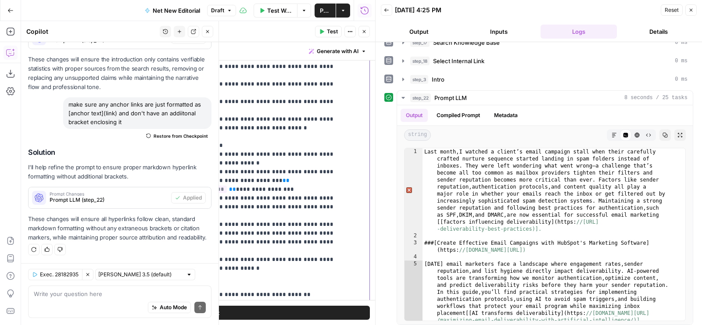
scroll to position [338, 0]
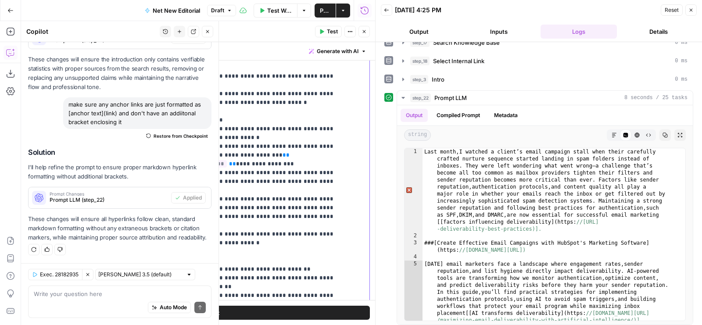
drag, startPoint x: 177, startPoint y: 118, endPoint x: 171, endPoint y: 125, distance: 8.8
click at [171, 125] on p "**********" at bounding box center [232, 59] width 236 height 728
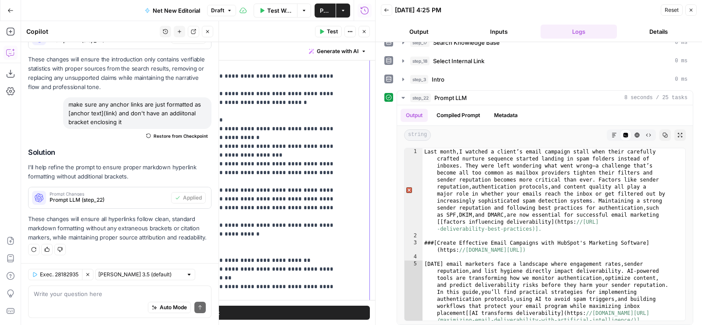
click at [195, 141] on p "**********" at bounding box center [232, 54] width 236 height 719
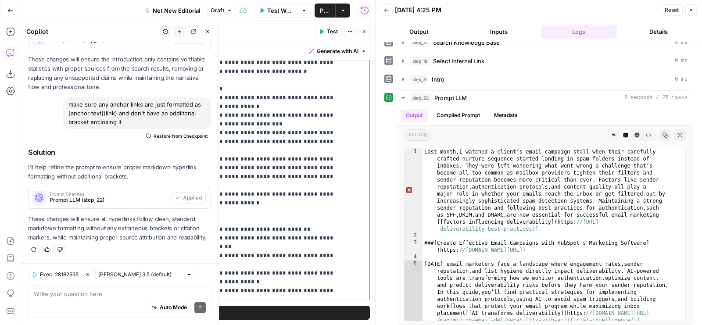
scroll to position [265, 0]
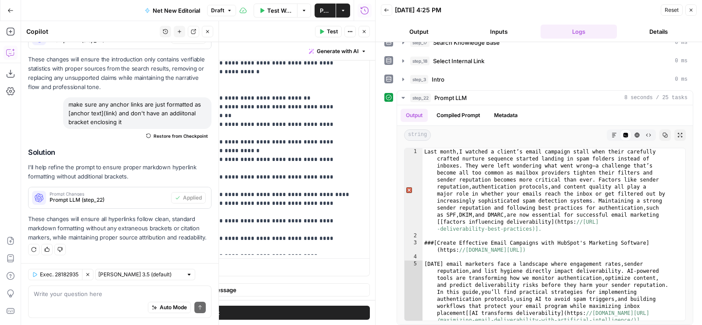
click at [325, 30] on button "Test" at bounding box center [328, 31] width 27 height 11
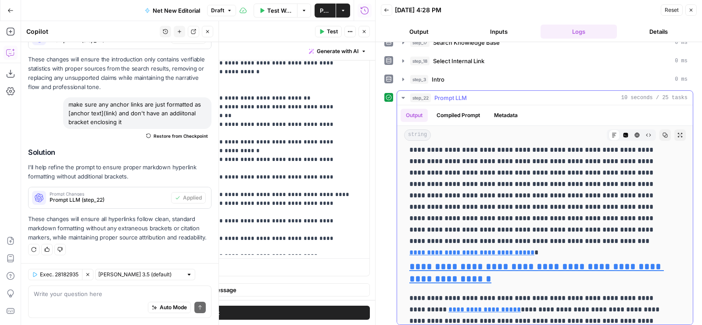
scroll to position [0, 0]
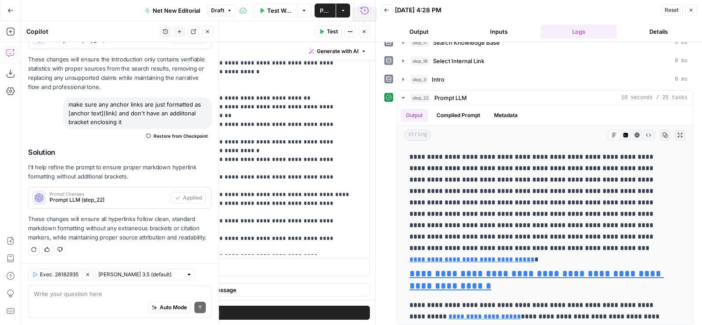
click at [367, 33] on button "Close" at bounding box center [363, 31] width 11 height 11
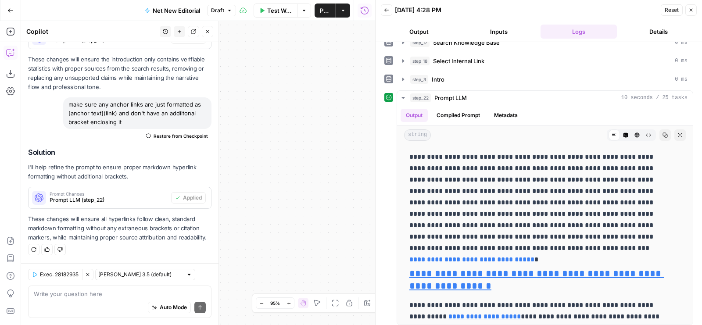
click at [208, 33] on icon "button" at bounding box center [207, 31] width 5 height 5
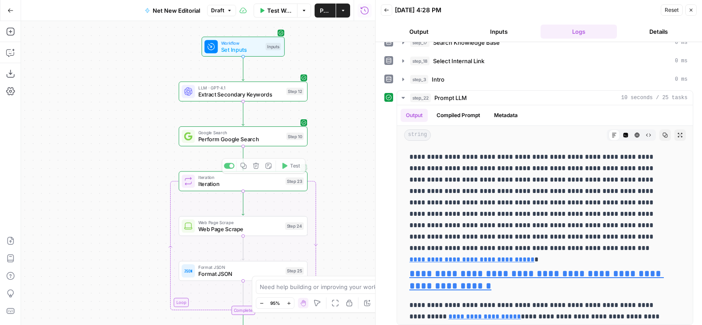
click at [227, 165] on div "Workflow Set Inputs Inputs LLM · GPT-4.1 Extract Secondary Keywords Step 12 Goo…" at bounding box center [198, 173] width 354 height 304
click at [230, 168] on div "Workflow Set Inputs Inputs LLM · GPT-4.1 Extract Secondary Keywords Step 12 Goo…" at bounding box center [198, 173] width 354 height 304
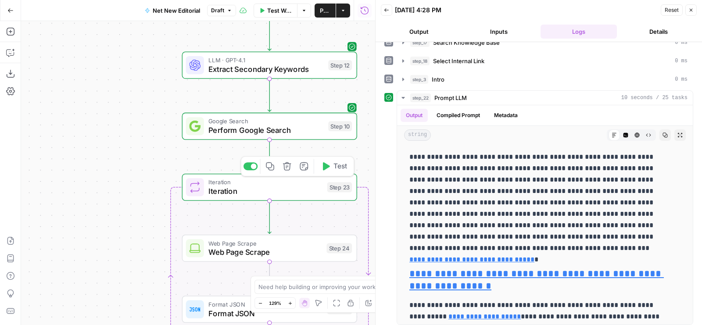
click at [251, 165] on div at bounding box center [250, 166] width 14 height 8
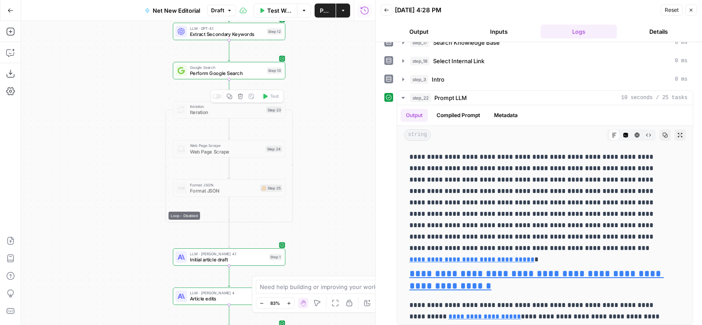
click at [237, 98] on icon "button" at bounding box center [240, 96] width 6 height 6
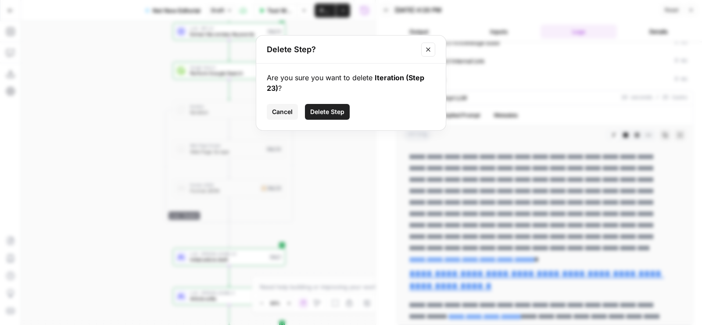
click at [317, 114] on span "Delete Step" at bounding box center [327, 111] width 34 height 9
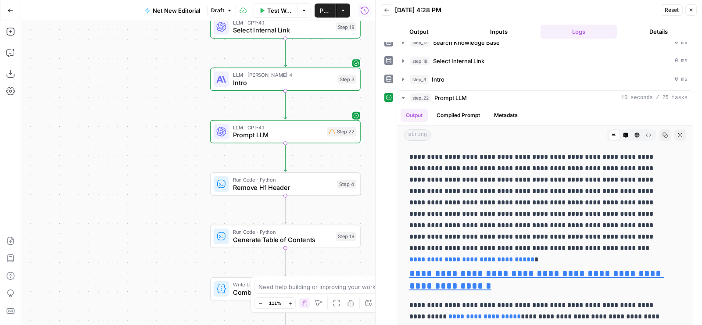
click at [282, 135] on span "Prompt LLM" at bounding box center [278, 135] width 90 height 10
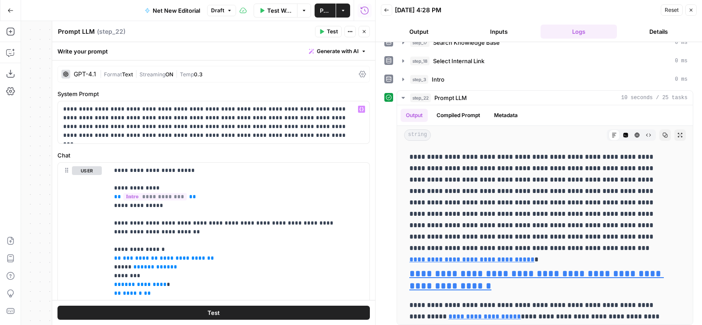
click at [202, 70] on div "| Format Text | Streaming ON | Temp 0.3" at bounding box center [228, 74] width 256 height 8
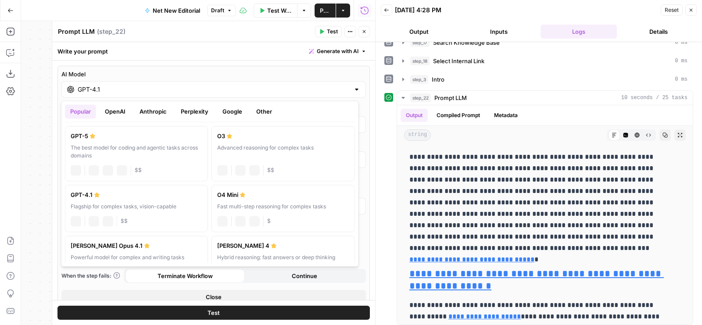
click at [159, 93] on input "GPT-4.1" at bounding box center [214, 89] width 272 height 9
click at [193, 108] on button "Perplexity" at bounding box center [194, 111] width 38 height 14
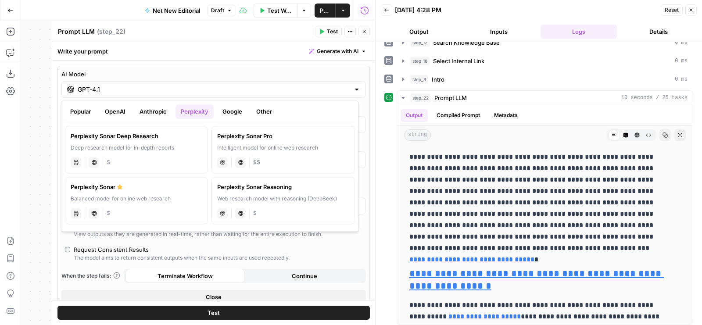
click at [178, 160] on div "perplexity Live Web Research $" at bounding box center [137, 161] width 132 height 12
type input "Perplexity Sonar Deep Research"
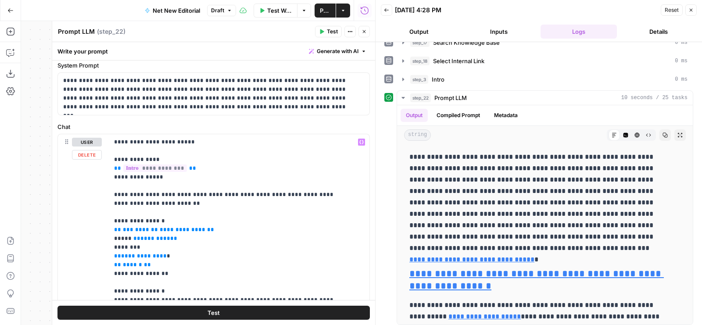
scroll to position [229, 0]
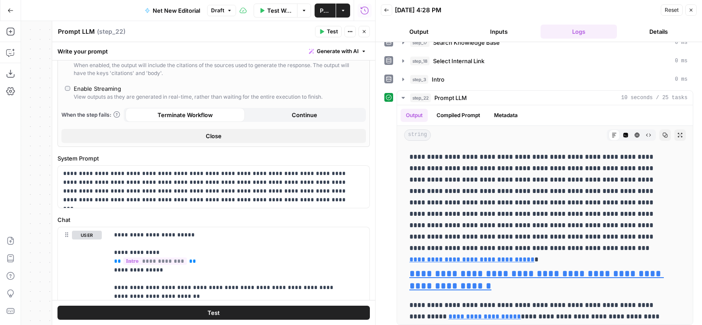
click at [184, 138] on button "Close" at bounding box center [213, 136] width 304 height 14
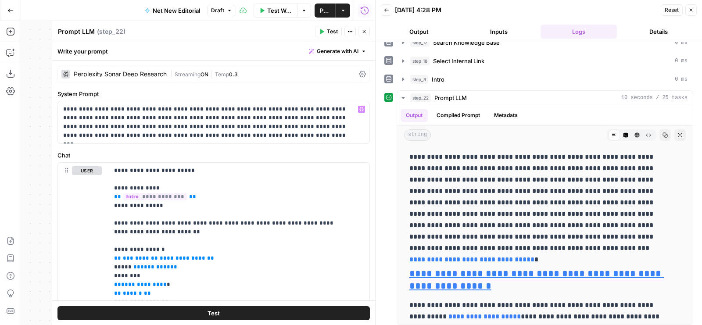
click at [305, 55] on button "Generate with AI" at bounding box center [337, 51] width 64 height 11
click at [260, 66] on div "Perplexity Sonar Deep Research | Streaming ON | Temp 0.3" at bounding box center [213, 74] width 312 height 17
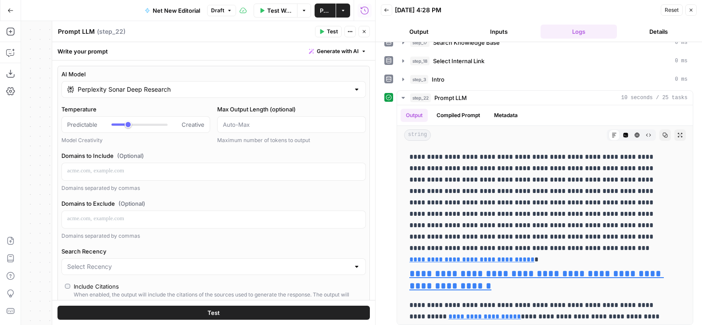
click at [260, 66] on div "AI Model Perplexity Sonar Deep Research Temperature Predictable Creative Model …" at bounding box center [213, 221] width 312 height 310
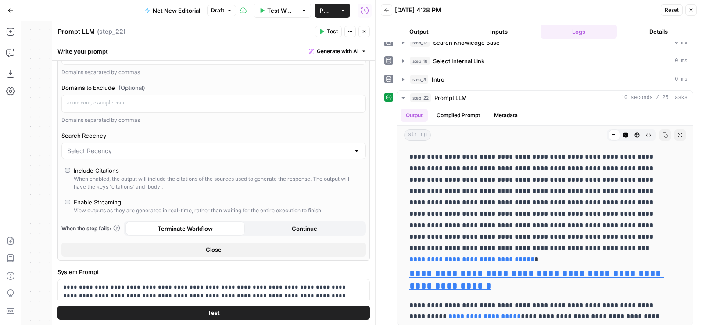
click at [75, 175] on div "When enabled, the output will include the citations of the sources used to gene…" at bounding box center [218, 183] width 289 height 16
click at [172, 244] on button "Close" at bounding box center [213, 249] width 304 height 14
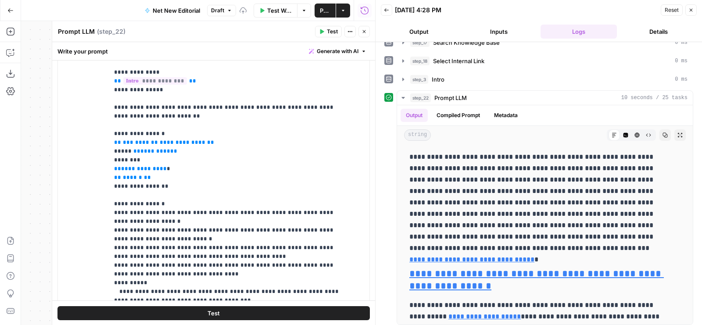
scroll to position [0, 0]
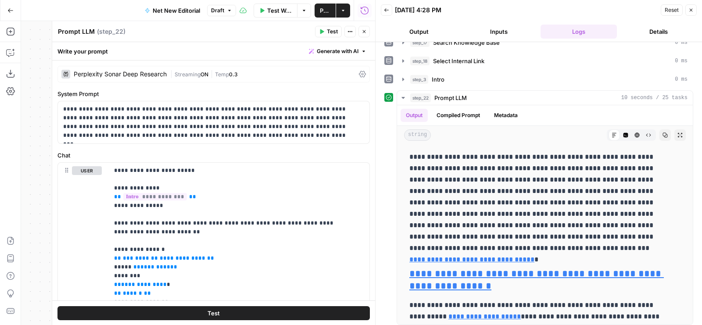
click at [332, 48] on span "Generate with AI" at bounding box center [338, 51] width 42 height 8
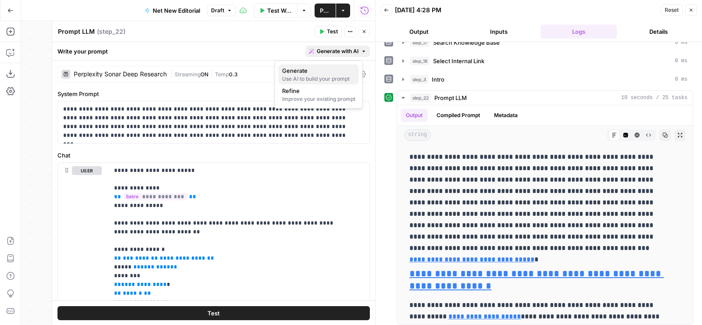
click at [310, 75] on div "Use AI to build your prompt" at bounding box center [318, 79] width 73 height 8
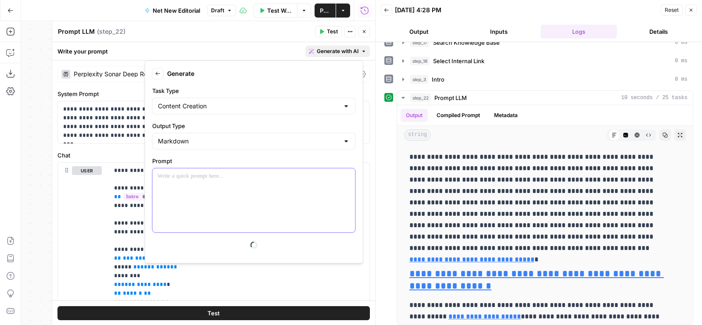
click at [261, 217] on div at bounding box center [253, 200] width 203 height 64
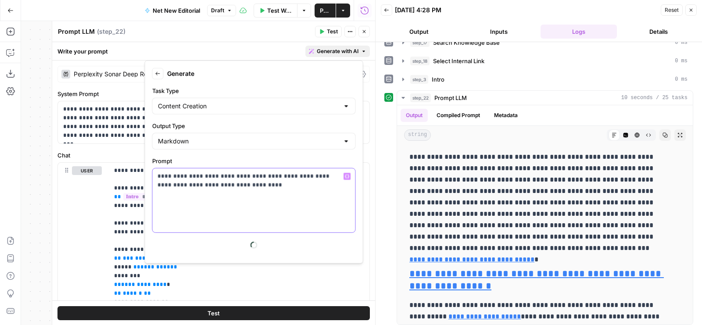
scroll to position [30, 0]
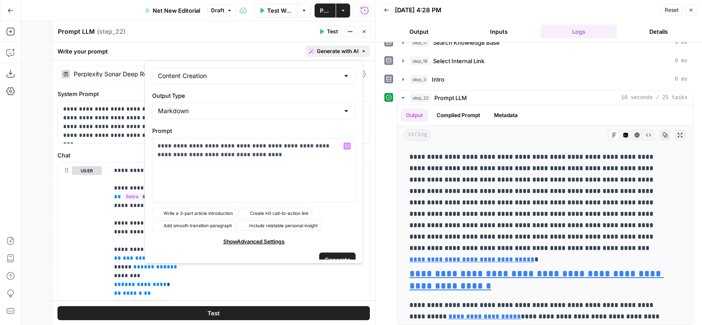
click at [322, 253] on button "Generate" at bounding box center [337, 260] width 36 height 14
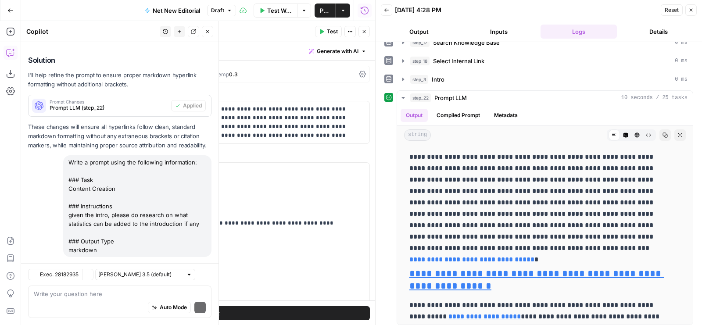
scroll to position [1791, 0]
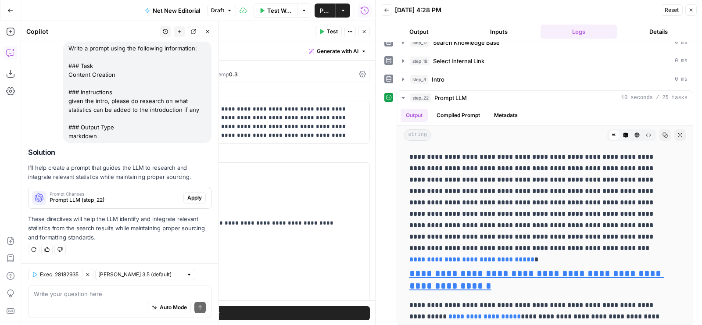
click at [183, 203] on button "Apply" at bounding box center [194, 197] width 22 height 11
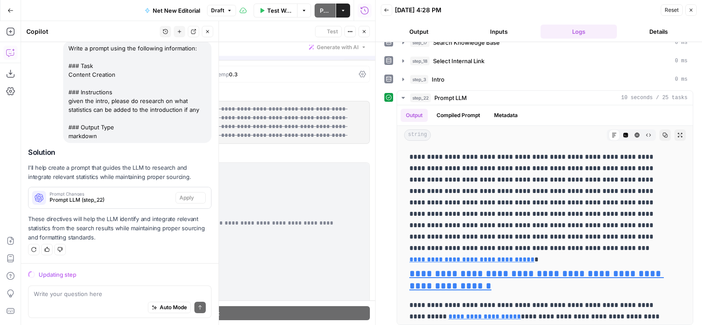
scroll to position [1679, 0]
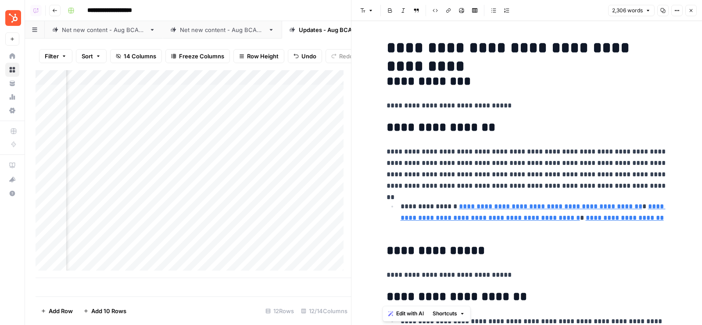
scroll to position [0, 490]
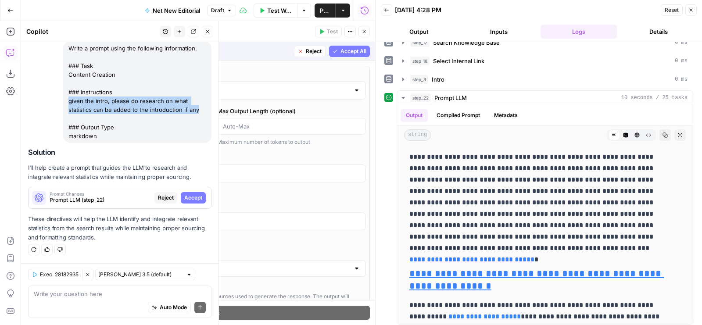
drag, startPoint x: 198, startPoint y: 110, endPoint x: 67, endPoint y: 103, distance: 131.3
click at [66, 103] on div "Write a prompt using the following information: ### Task Content Creation ### I…" at bounding box center [137, 92] width 148 height 102
copy div "given the intro, please do research on what statistics can be added to the intr…"
click at [363, 32] on icon "button" at bounding box center [364, 31] width 3 height 3
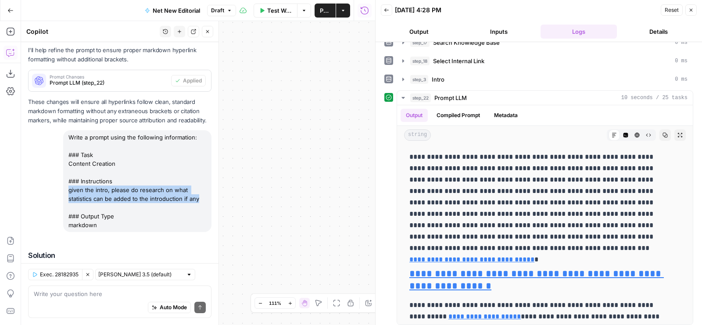
scroll to position [1805, 0]
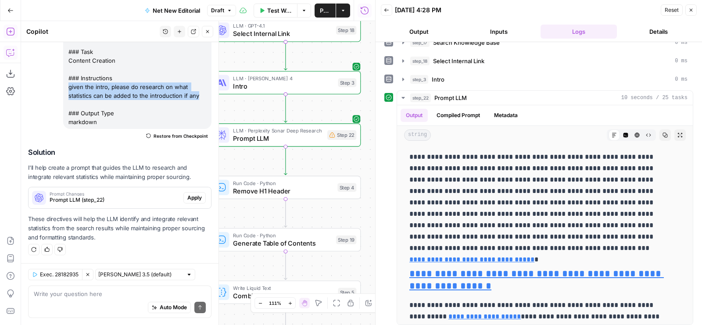
click at [6, 30] on icon "button" at bounding box center [10, 31] width 9 height 9
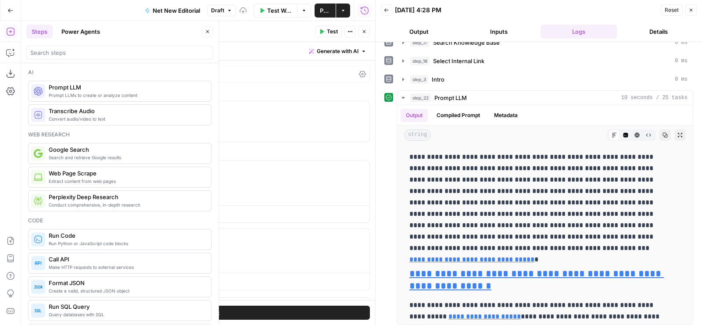
click at [333, 49] on span "Generate with AI" at bounding box center [338, 51] width 42 height 8
click at [314, 85] on div "Generate Use AI to build your prompt" at bounding box center [320, 75] width 82 height 28
click at [309, 82] on div "Use AI to build your prompt" at bounding box center [321, 79] width 68 height 8
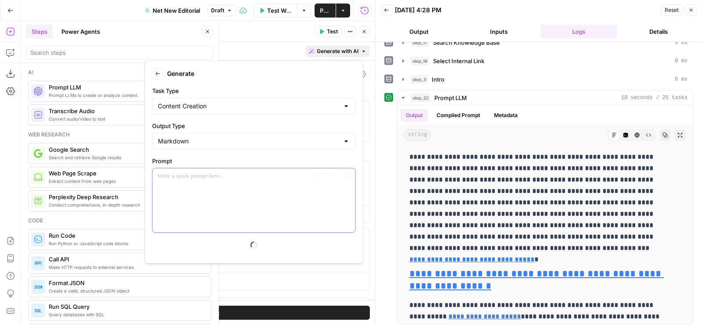
click at [220, 221] on div at bounding box center [253, 200] width 203 height 64
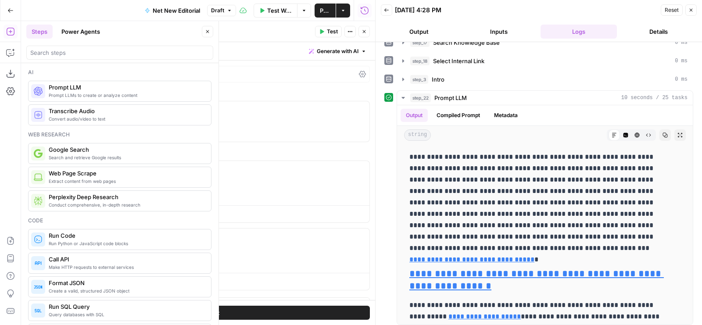
click at [326, 34] on button "Test" at bounding box center [328, 31] width 27 height 11
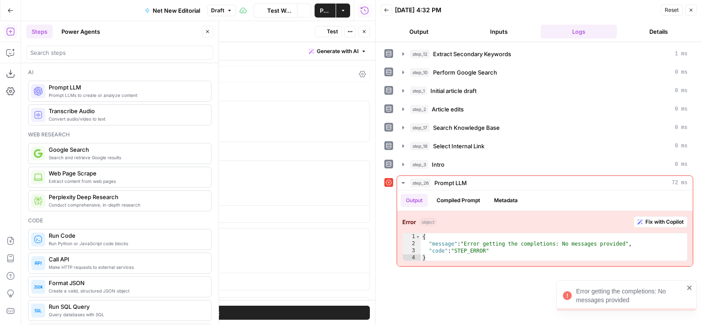
click at [326, 51] on span "Generate with AI" at bounding box center [338, 51] width 42 height 8
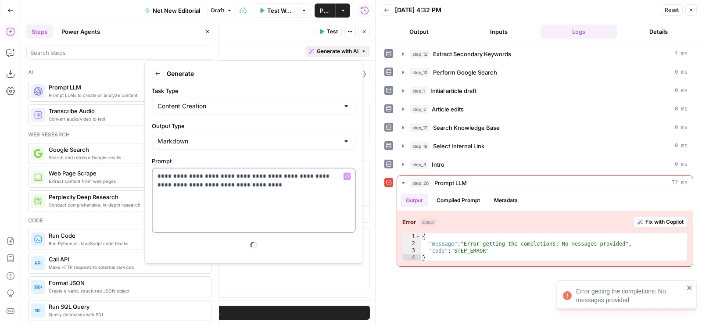
click at [252, 227] on div "**********" at bounding box center [253, 200] width 203 height 64
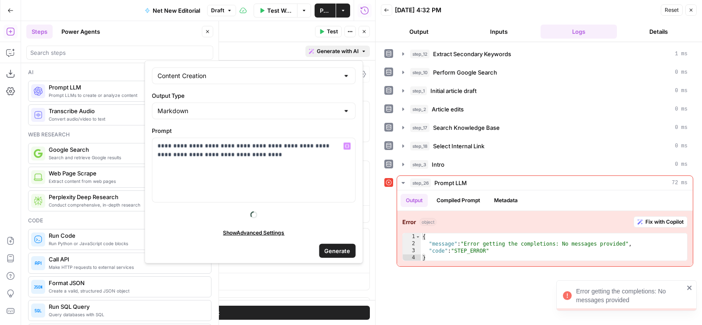
click at [329, 249] on span "Generate" at bounding box center [337, 250] width 26 height 9
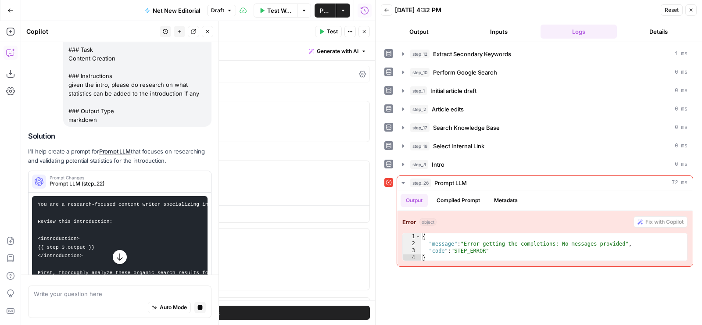
scroll to position [1866, 0]
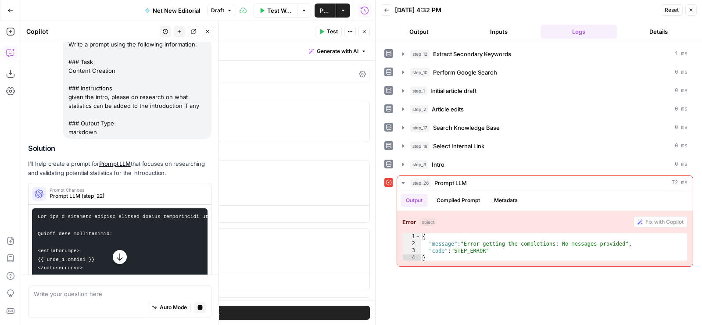
drag, startPoint x: 200, startPoint y: 128, endPoint x: 66, endPoint y: 119, distance: 134.9
click at [66, 119] on div "Write a prompt using the following information: ### Task Content Creation ### I…" at bounding box center [137, 88] width 148 height 102
copy div "given the intro, please do research on what statistics can be added to the intr…"
click at [56, 303] on div "Auto Mode Stop generating" at bounding box center [120, 307] width 172 height 19
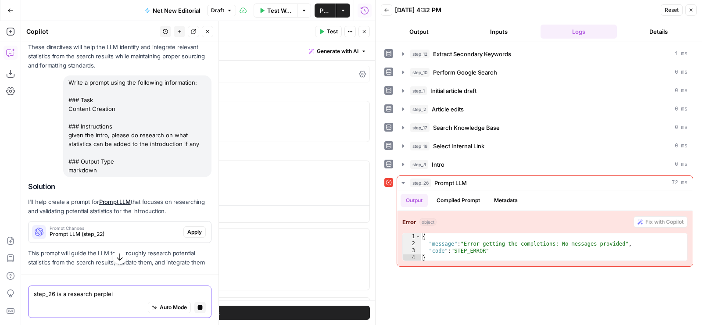
scroll to position [1869, 0]
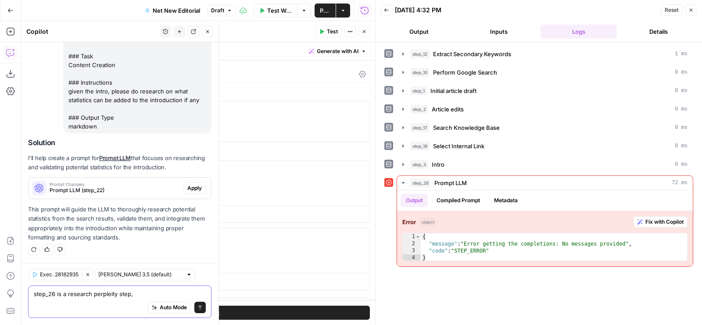
paste textarea "given the intro, please do research on what statistics can be added to the intr…"
type textarea "step_26 is a research perpleity step, given the intro, please do research on wh…"
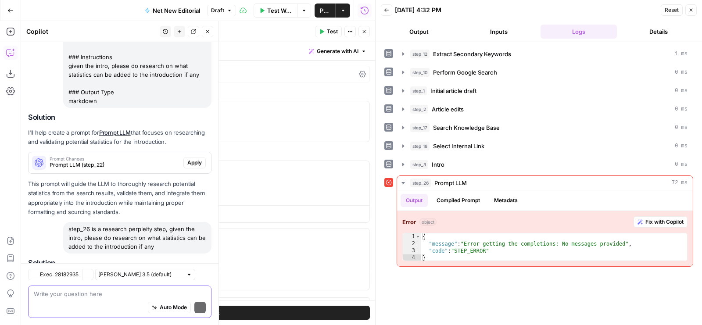
scroll to position [2175, 0]
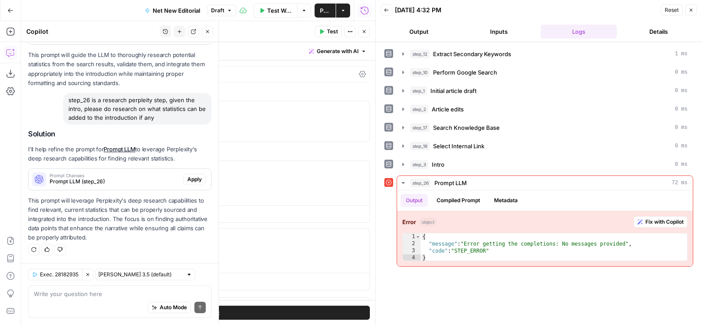
click at [187, 183] on span "Apply" at bounding box center [194, 179] width 14 height 8
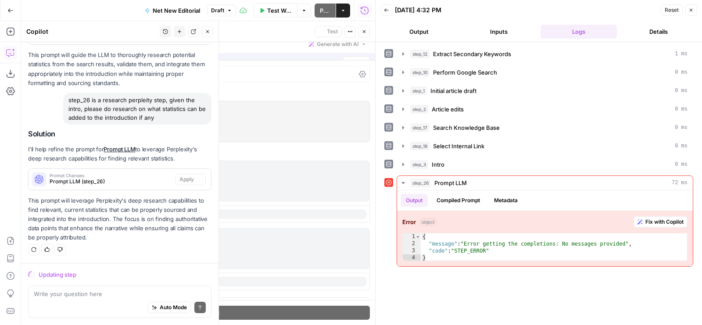
scroll to position [2049, 0]
click at [304, 73] on div "| Format Text | Streaming ON | Temp 0.7" at bounding box center [228, 74] width 256 height 8
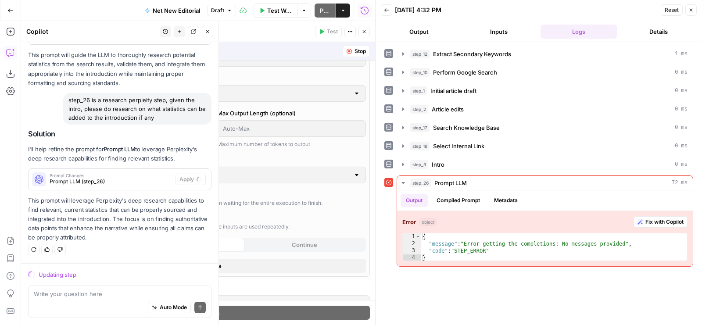
scroll to position [59, 0]
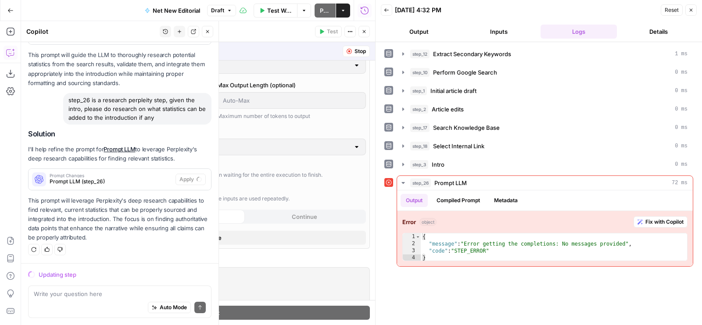
click at [246, 228] on div "AI Model GPT-4.1 AI Model Version Auto-update to default Temperature Predictabl…" at bounding box center [213, 128] width 312 height 242
click at [242, 235] on button "Close" at bounding box center [213, 238] width 304 height 14
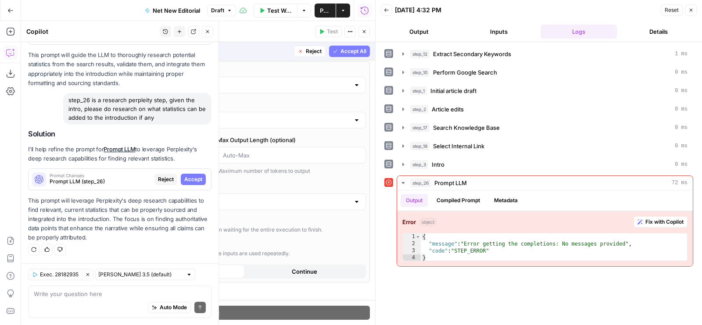
scroll to position [0, 0]
click at [233, 94] on div "GPT-4.1" at bounding box center [213, 89] width 304 height 17
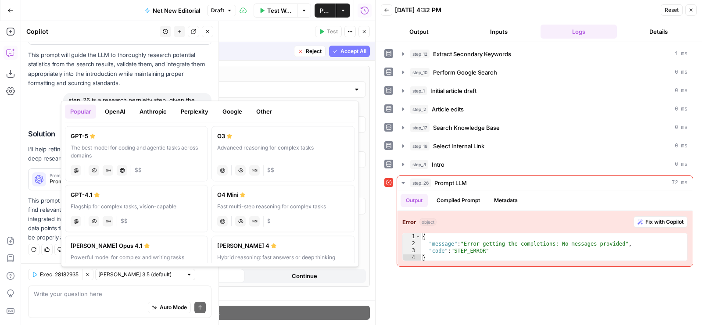
click at [204, 108] on button "Perplexity" at bounding box center [194, 111] width 38 height 14
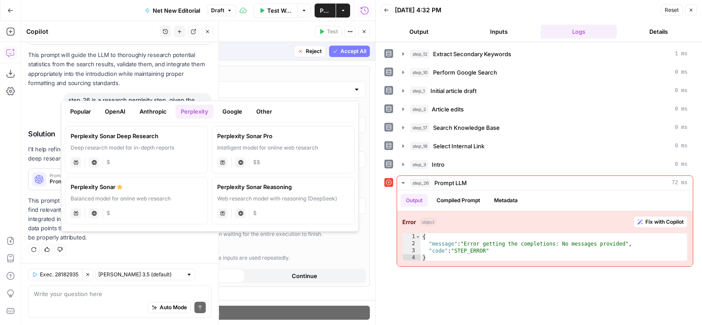
click at [165, 135] on div "Perplexity Sonar Deep Research" at bounding box center [137, 136] width 132 height 9
type input "Perplexity Sonar Deep Research"
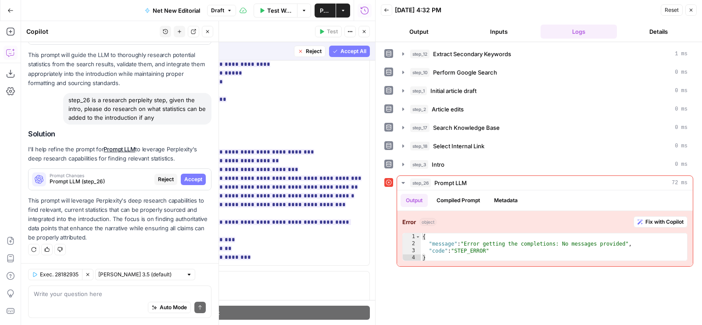
scroll to position [518, 0]
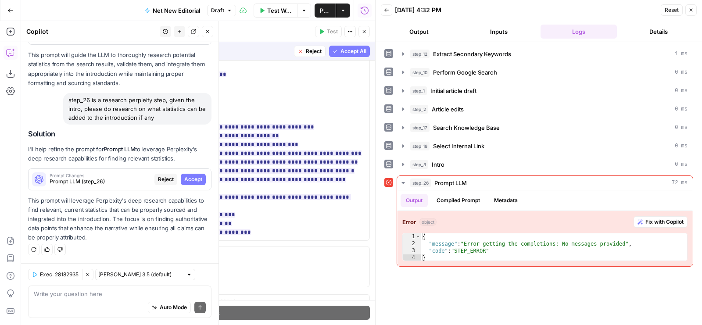
click at [347, 49] on span "Accept All" at bounding box center [353, 51] width 26 height 8
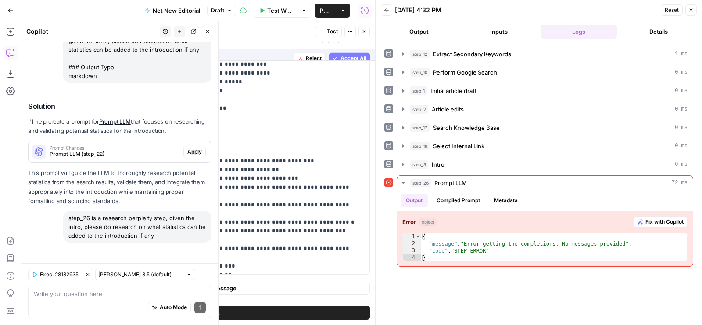
scroll to position [0, 0]
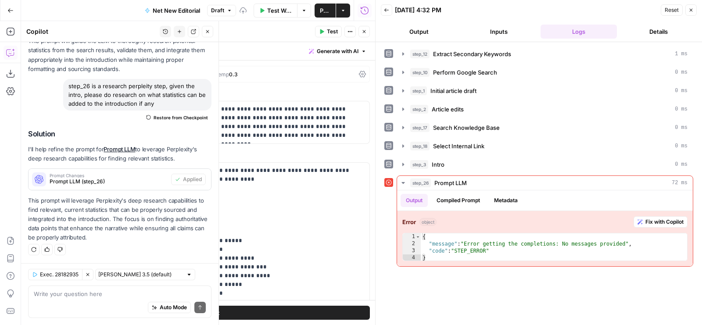
click at [328, 32] on span "Test" at bounding box center [332, 32] width 11 height 8
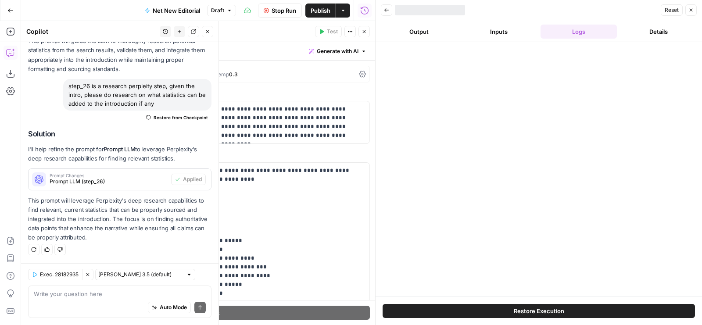
click at [207, 28] on button "Close" at bounding box center [207, 31] width 11 height 11
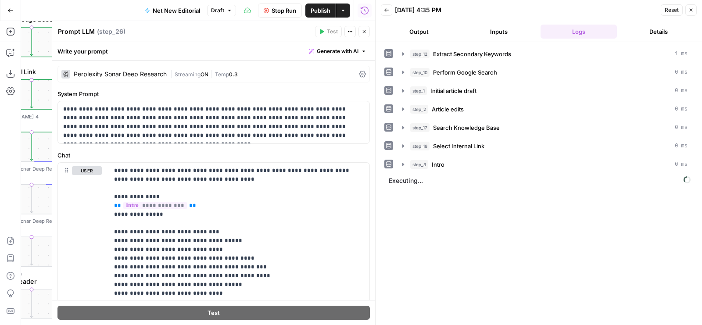
click at [302, 67] on div "Perplexity Sonar Deep Research | Streaming ON | Temp 0.3" at bounding box center [213, 74] width 312 height 17
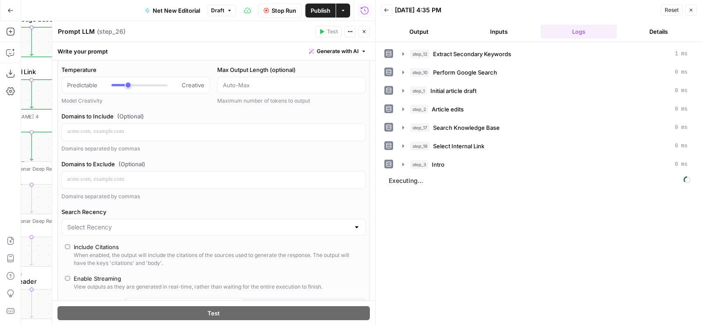
scroll to position [86, 0]
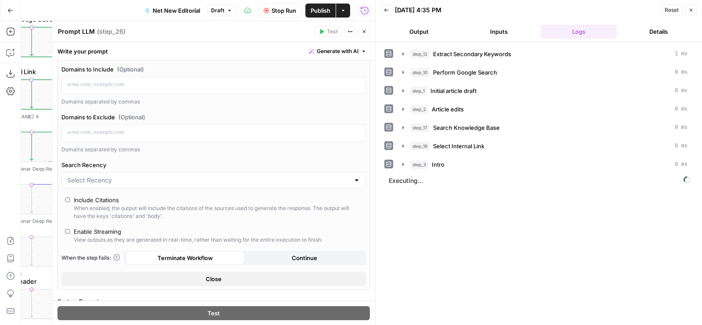
click at [100, 200] on div "Include Citations" at bounding box center [96, 200] width 45 height 9
click at [201, 276] on button "Close" at bounding box center [213, 279] width 304 height 14
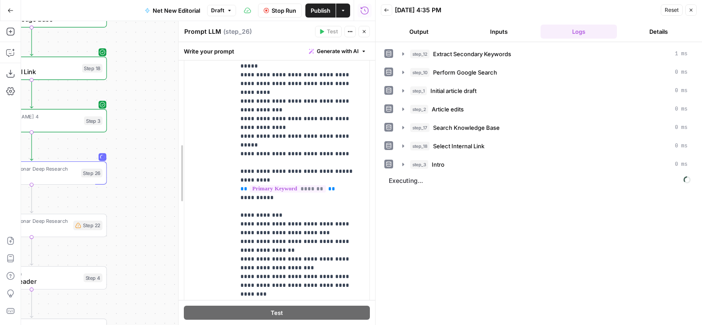
scroll to position [245, 0]
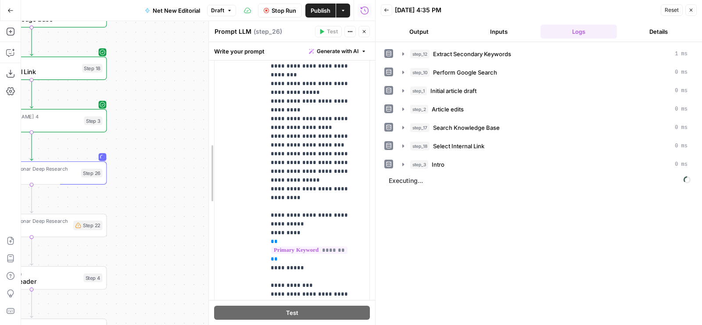
drag, startPoint x: 55, startPoint y: 125, endPoint x: 211, endPoint y: 136, distance: 156.9
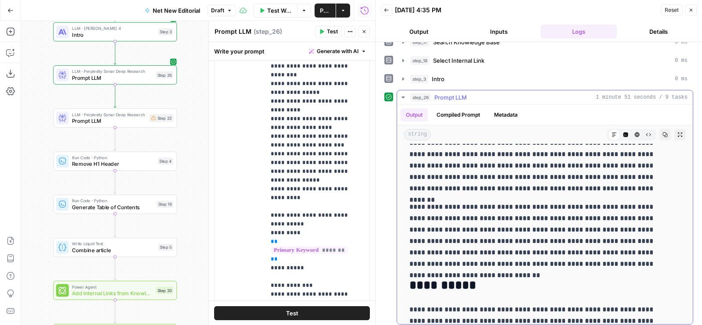
scroll to position [3397, 0]
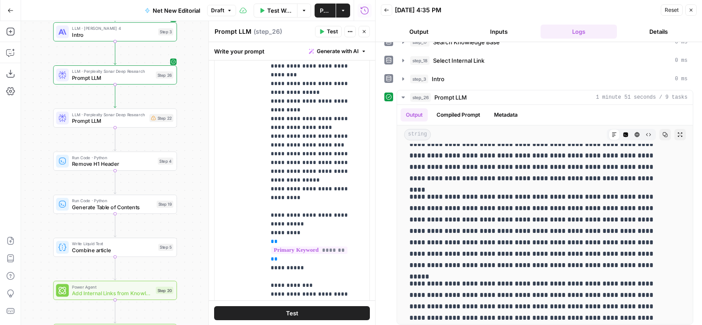
click at [327, 31] on button "Test" at bounding box center [328, 31] width 27 height 11
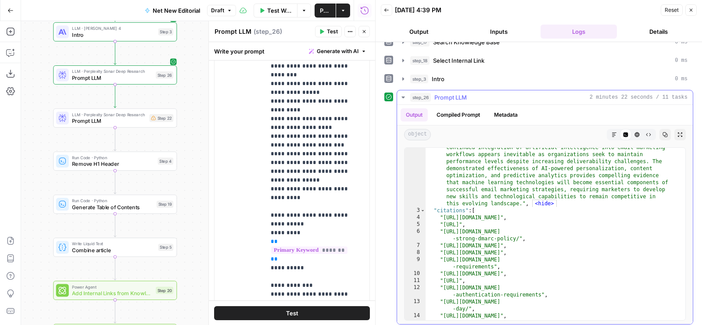
scroll to position [2645, 0]
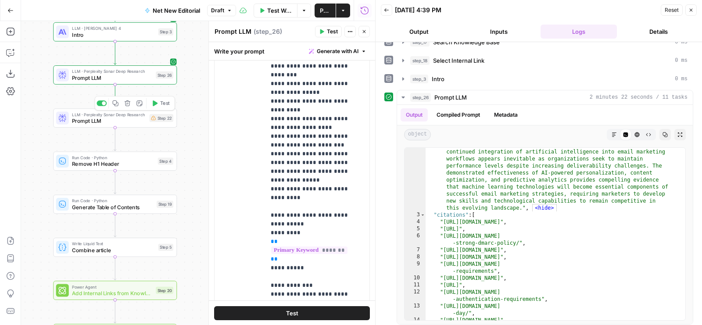
click at [114, 116] on span "LLM · Perplexity Sonar Deep Research" at bounding box center [109, 114] width 74 height 7
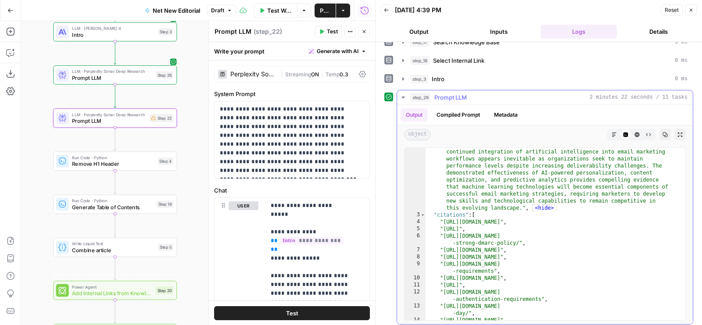
click at [610, 130] on button "Markdown" at bounding box center [613, 134] width 11 height 11
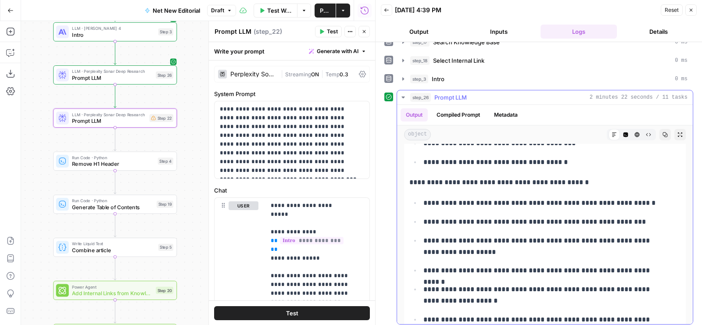
scroll to position [507, 0]
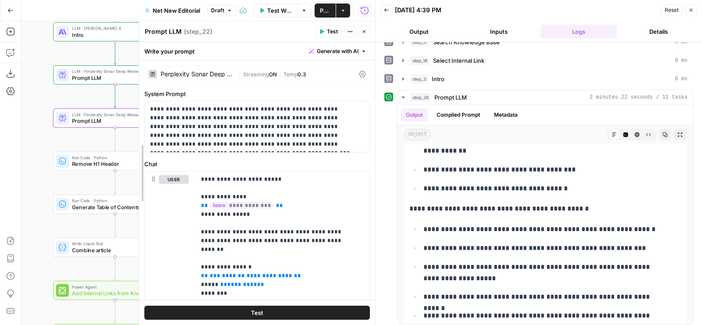
drag, startPoint x: 211, startPoint y: 144, endPoint x: 97, endPoint y: 125, distance: 115.7
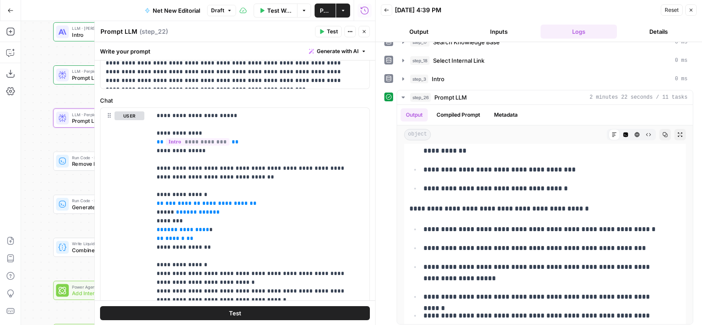
scroll to position [62, 0]
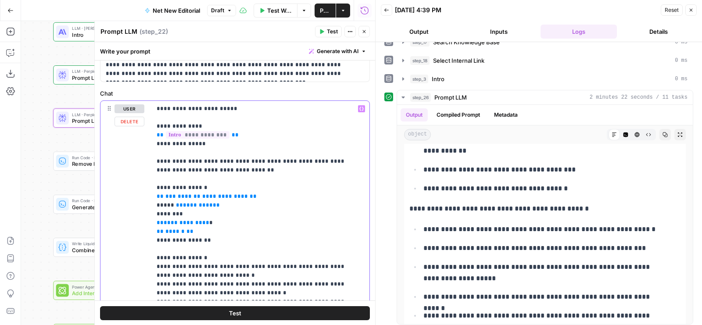
drag, startPoint x: 198, startPoint y: 229, endPoint x: 150, endPoint y: 194, distance: 59.0
click at [151, 193] on div "**********" at bounding box center [260, 279] width 218 height 357
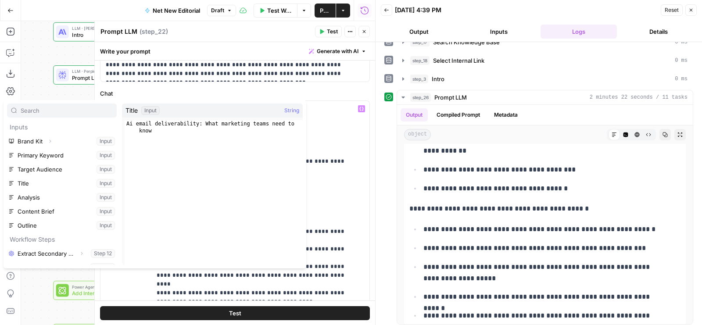
scroll to position [93, 0]
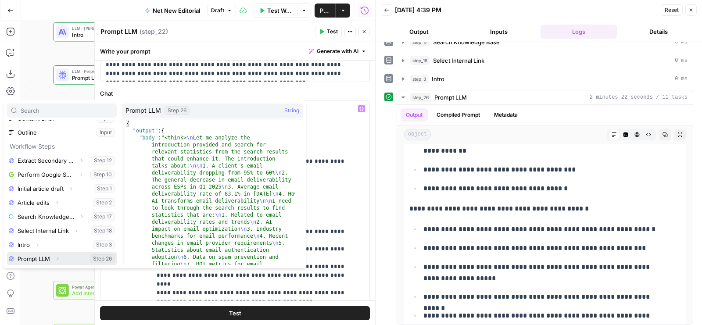
click at [58, 258] on icon "button" at bounding box center [57, 258] width 5 height 5
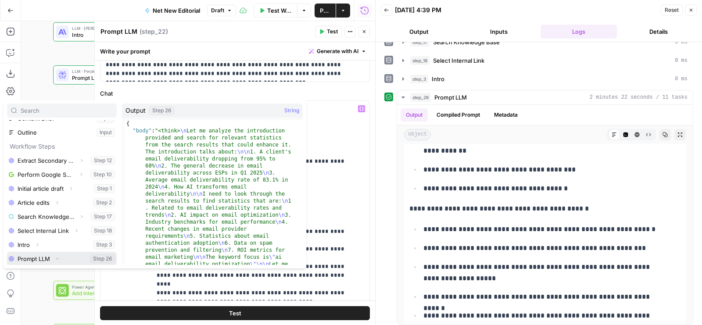
scroll to position [107, 0]
click at [58, 258] on button "Select variable Output" at bounding box center [66, 258] width 101 height 14
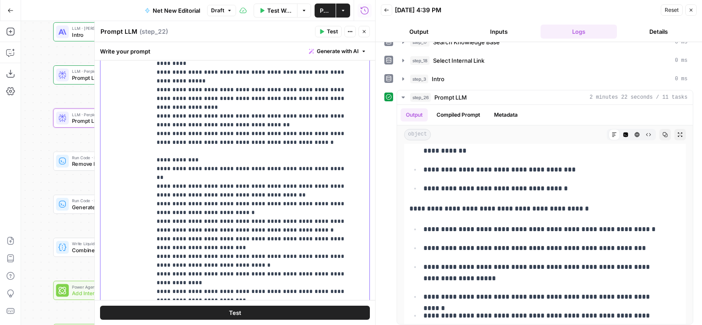
scroll to position [244, 0]
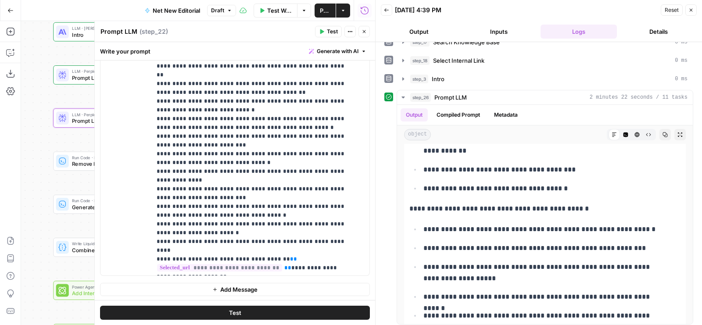
click at [367, 33] on icon "button" at bounding box center [363, 31] width 5 height 5
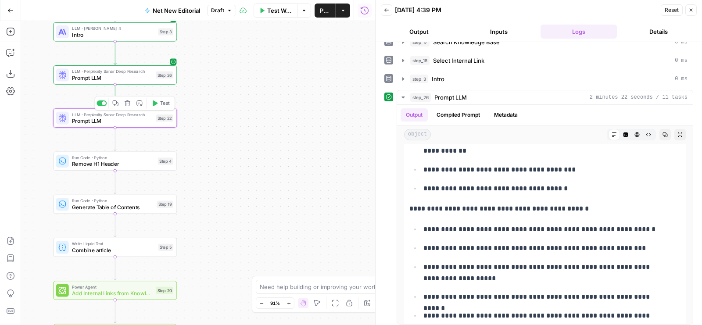
click at [150, 113] on span "LLM · Perplexity Sonar Deep Research" at bounding box center [112, 114] width 81 height 7
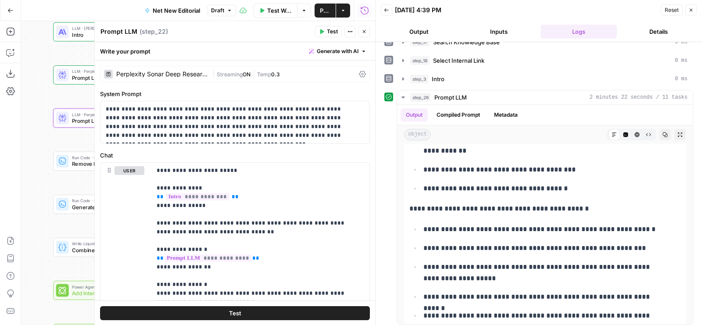
click at [353, 68] on div "Perplexity Sonar Deep Research | Streaming ON | Temp 0.3" at bounding box center [235, 74] width 270 height 17
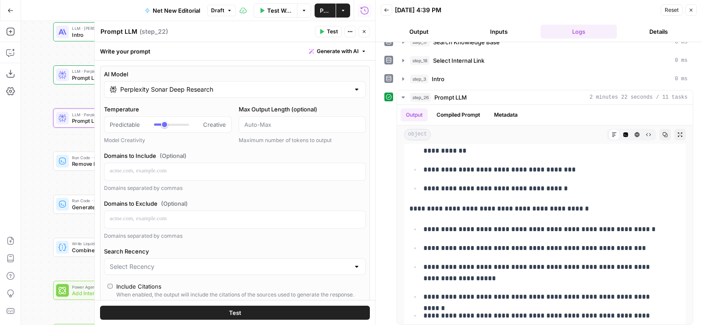
click at [181, 91] on input "Perplexity Sonar Deep Research" at bounding box center [234, 89] width 229 height 9
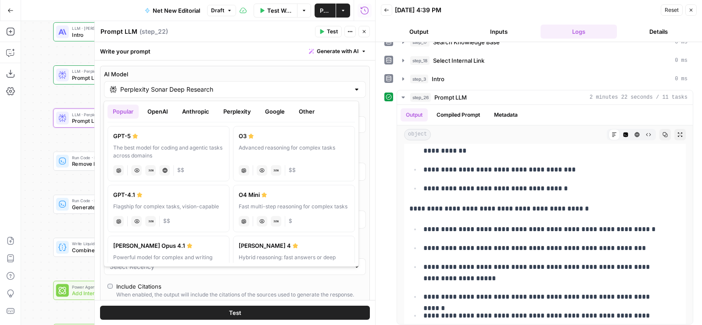
click at [201, 110] on button "Anthropic" at bounding box center [196, 111] width 38 height 14
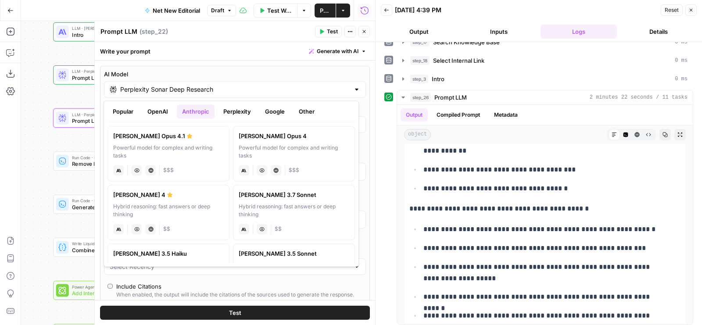
click at [167, 210] on div "Hybrid reasoning: fast answers or deep thinking" at bounding box center [168, 211] width 111 height 16
type input "[PERSON_NAME] 4"
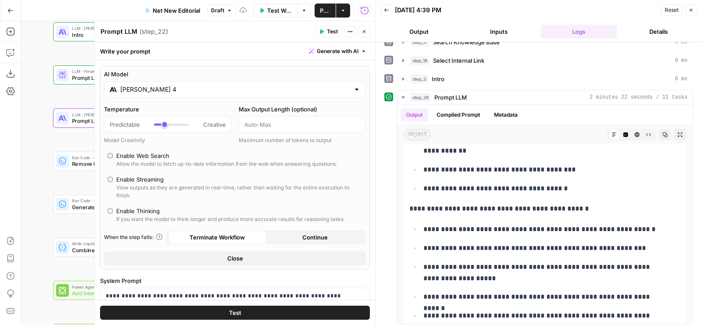
click at [212, 257] on button "Close" at bounding box center [235, 258] width 262 height 14
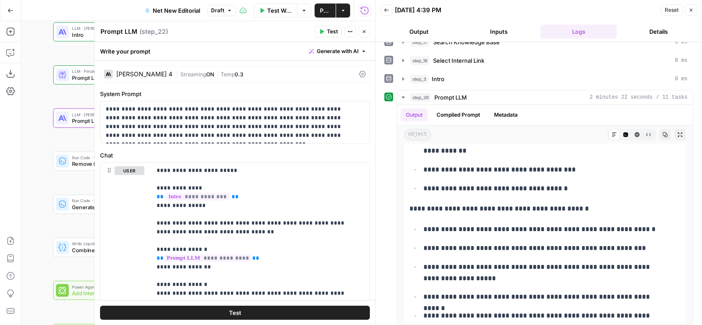
click at [365, 33] on icon "button" at bounding box center [363, 31] width 5 height 5
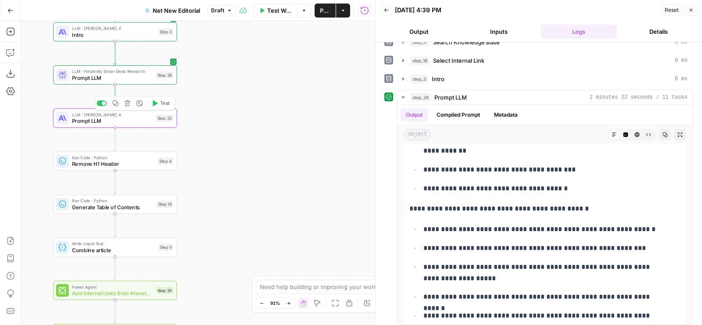
click at [167, 101] on span "Test" at bounding box center [165, 103] width 10 height 7
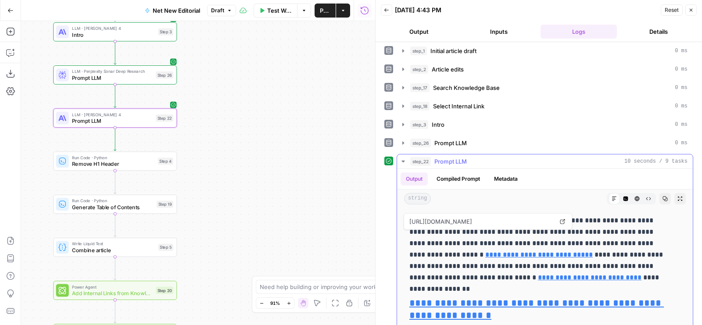
scroll to position [14, 0]
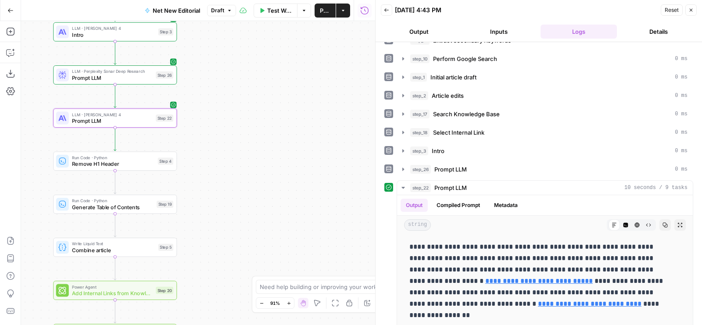
click at [316, 11] on button "Publish" at bounding box center [324, 11] width 21 height 14
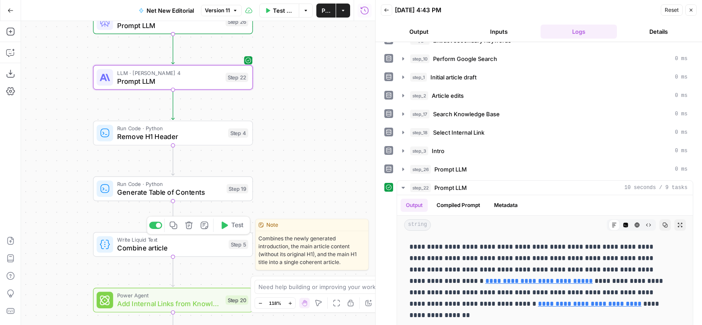
click at [222, 226] on icon "button" at bounding box center [224, 224] width 6 height 7
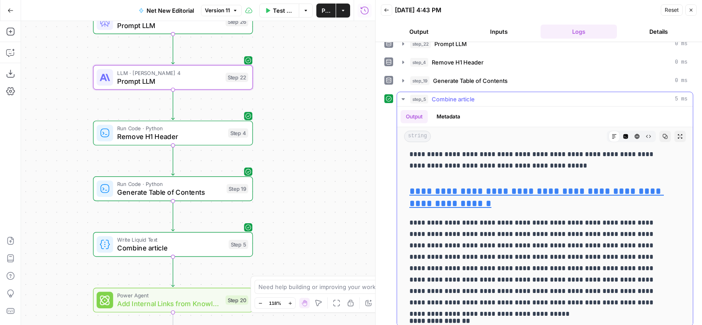
scroll to position [116, 0]
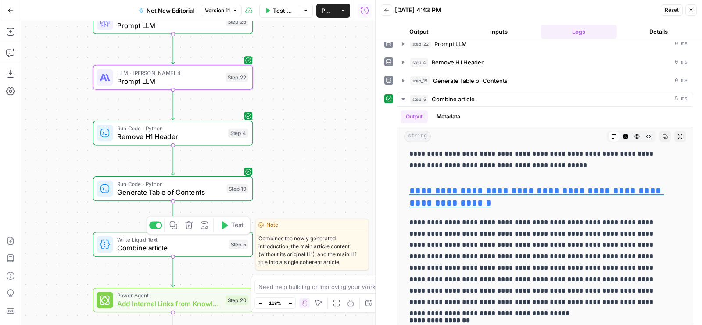
click at [127, 242] on span "Write Liquid Text" at bounding box center [170, 239] width 107 height 8
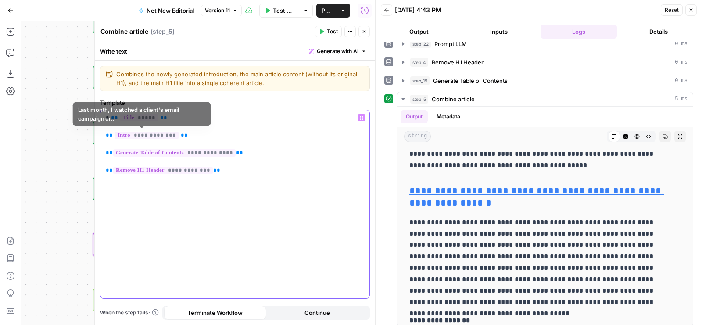
click at [134, 139] on p "**********" at bounding box center [235, 144] width 259 height 61
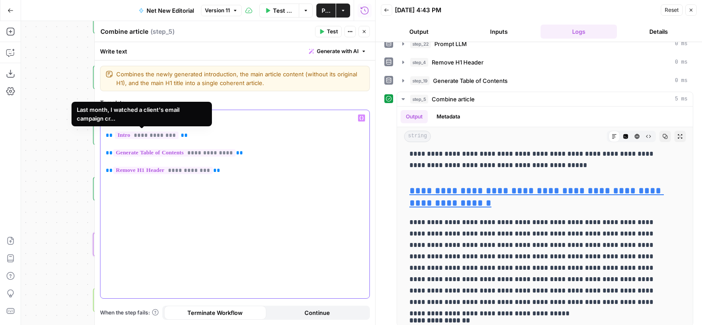
click at [130, 132] on span "**********" at bounding box center [147, 135] width 64 height 7
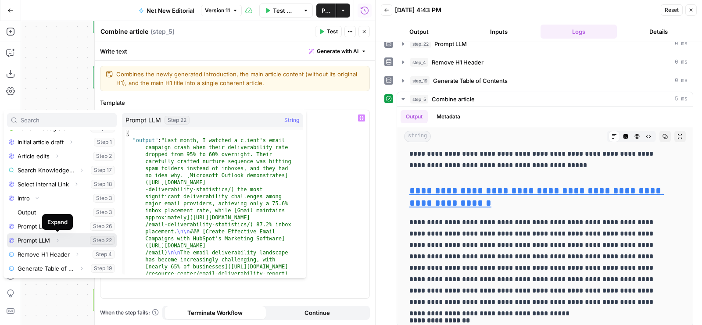
click at [58, 239] on icon "button" at bounding box center [57, 240] width 5 height 5
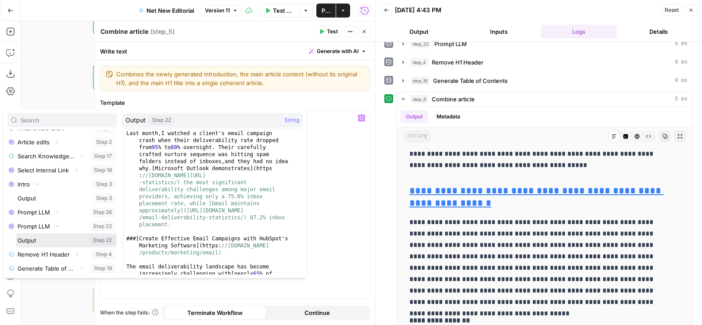
click at [61, 235] on button "Select variable Output" at bounding box center [66, 240] width 101 height 14
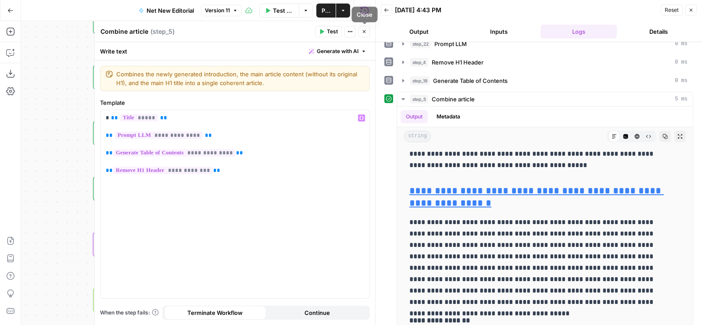
click at [361, 36] on button "Close" at bounding box center [363, 31] width 11 height 11
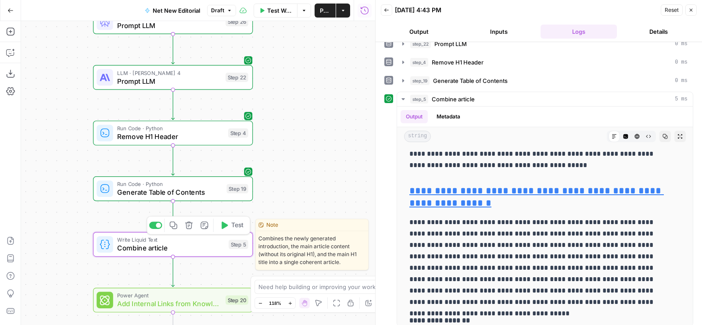
click at [226, 222] on icon "button" at bounding box center [224, 225] width 8 height 8
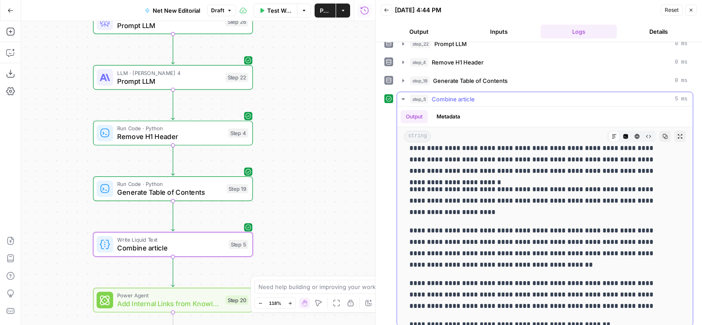
scroll to position [2475, 0]
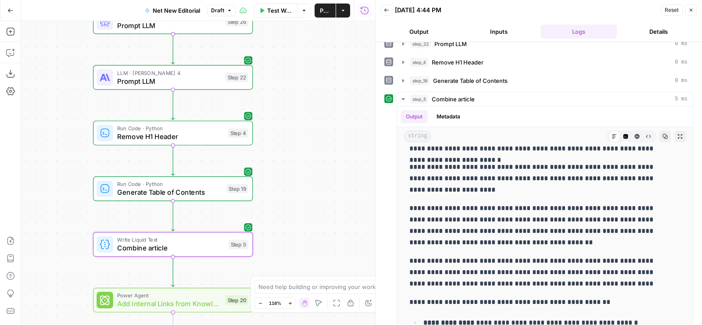
click at [321, 11] on span "Publish" at bounding box center [325, 10] width 11 height 9
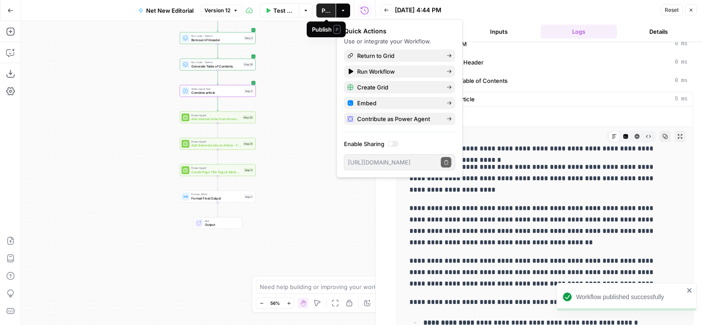
click at [280, 9] on span "Test Workflow" at bounding box center [283, 10] width 20 height 9
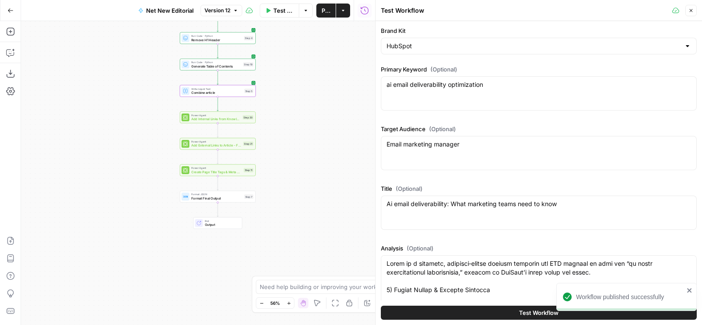
click at [449, 308] on button "Test Workflow" at bounding box center [539, 313] width 316 height 14
